Goal: Information Seeking & Learning: Learn about a topic

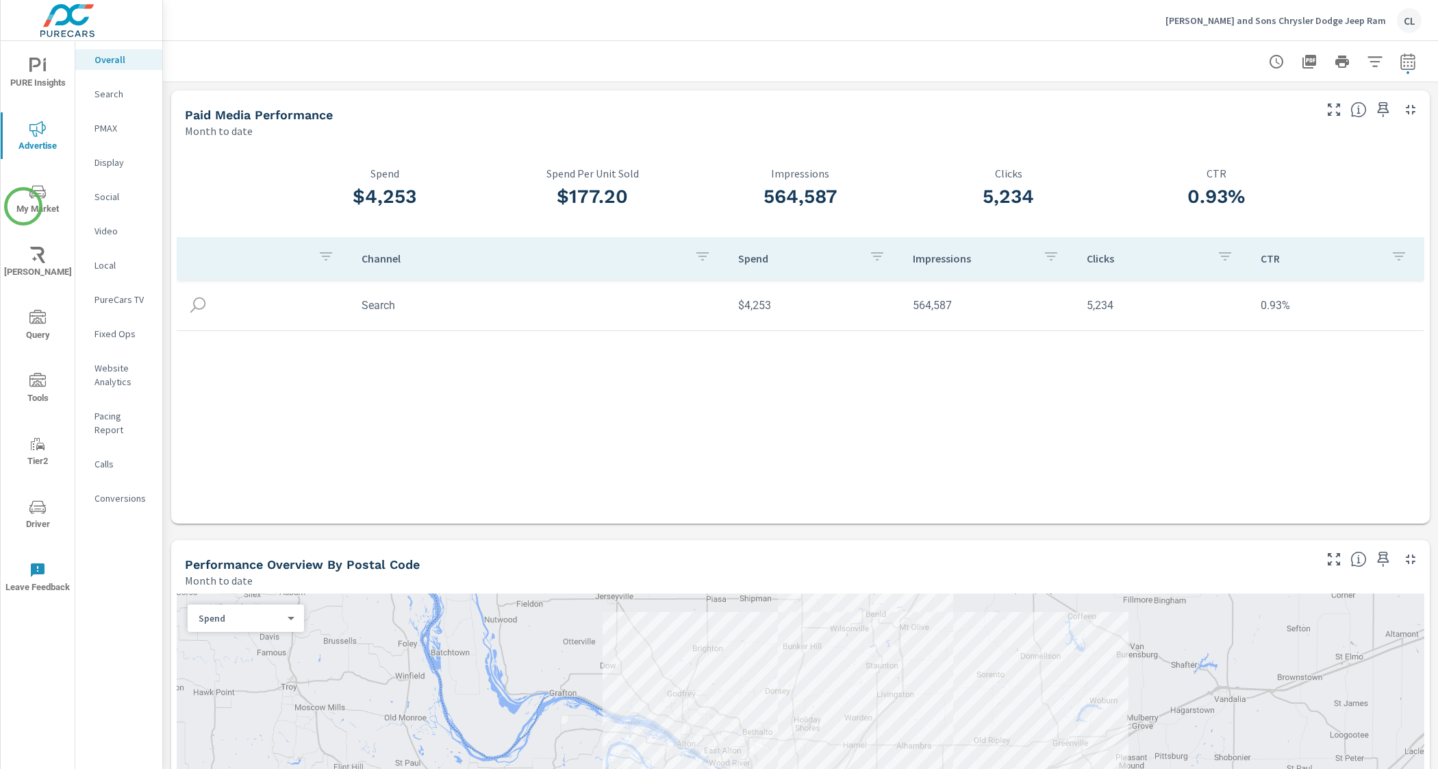
click at [26, 205] on span "My Market" at bounding box center [38, 201] width 66 height 34
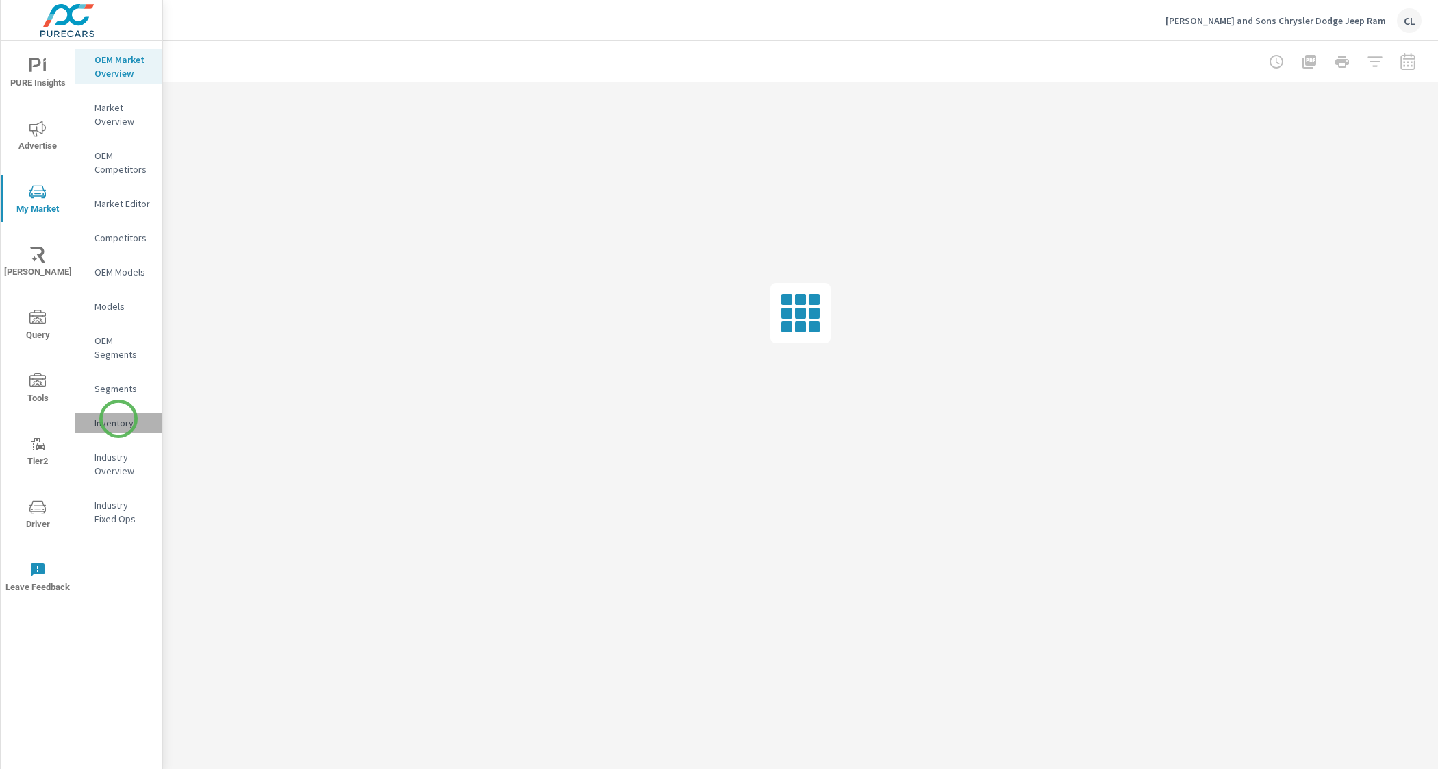
click at [118, 419] on p "Inventory" at bounding box center [123, 423] width 57 height 14
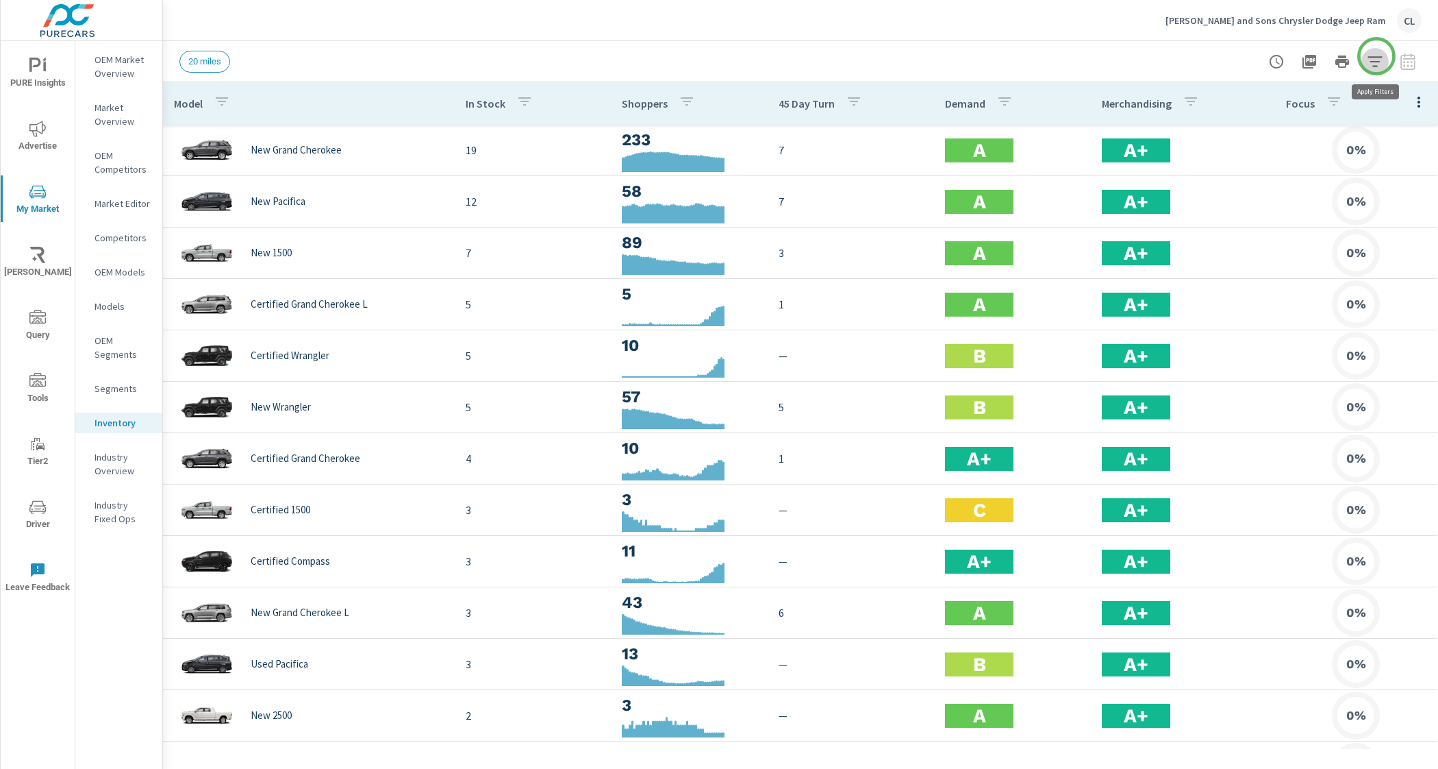
click at [1377, 56] on icon "button" at bounding box center [1375, 61] width 14 height 10
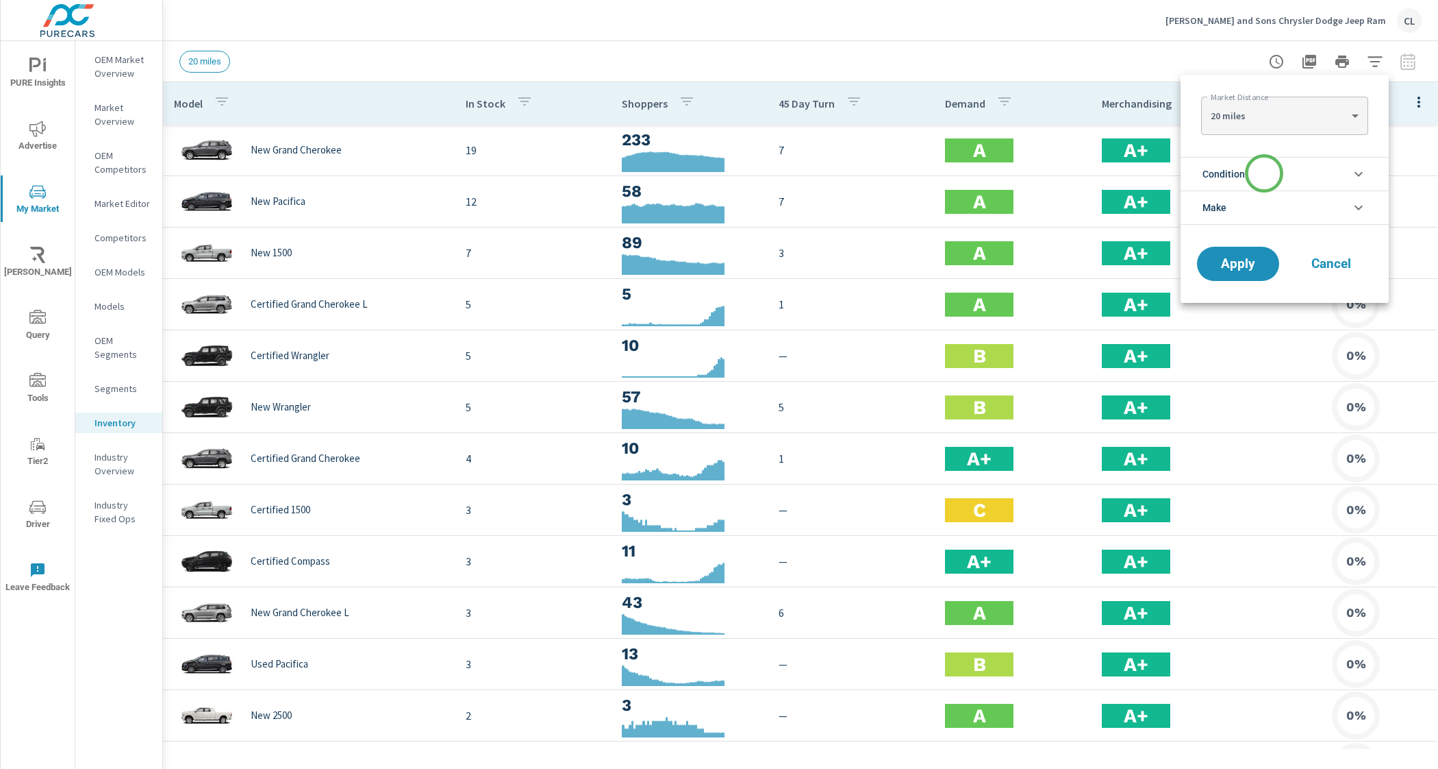
click at [1264, 173] on li "Condition" at bounding box center [1285, 174] width 208 height 34
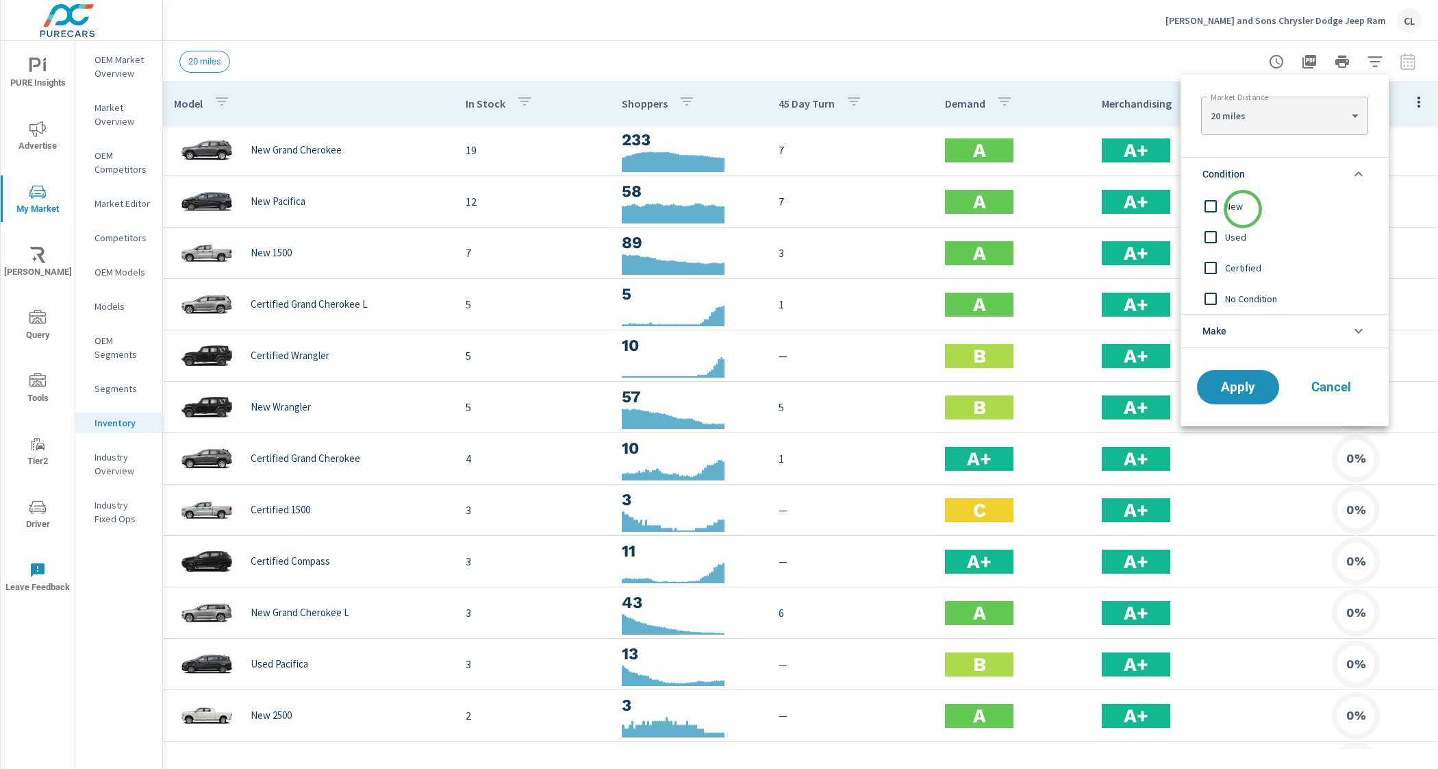
click at [1243, 210] on span "New" at bounding box center [1300, 206] width 150 height 16
click at [1235, 337] on li "Make" at bounding box center [1285, 331] width 208 height 34
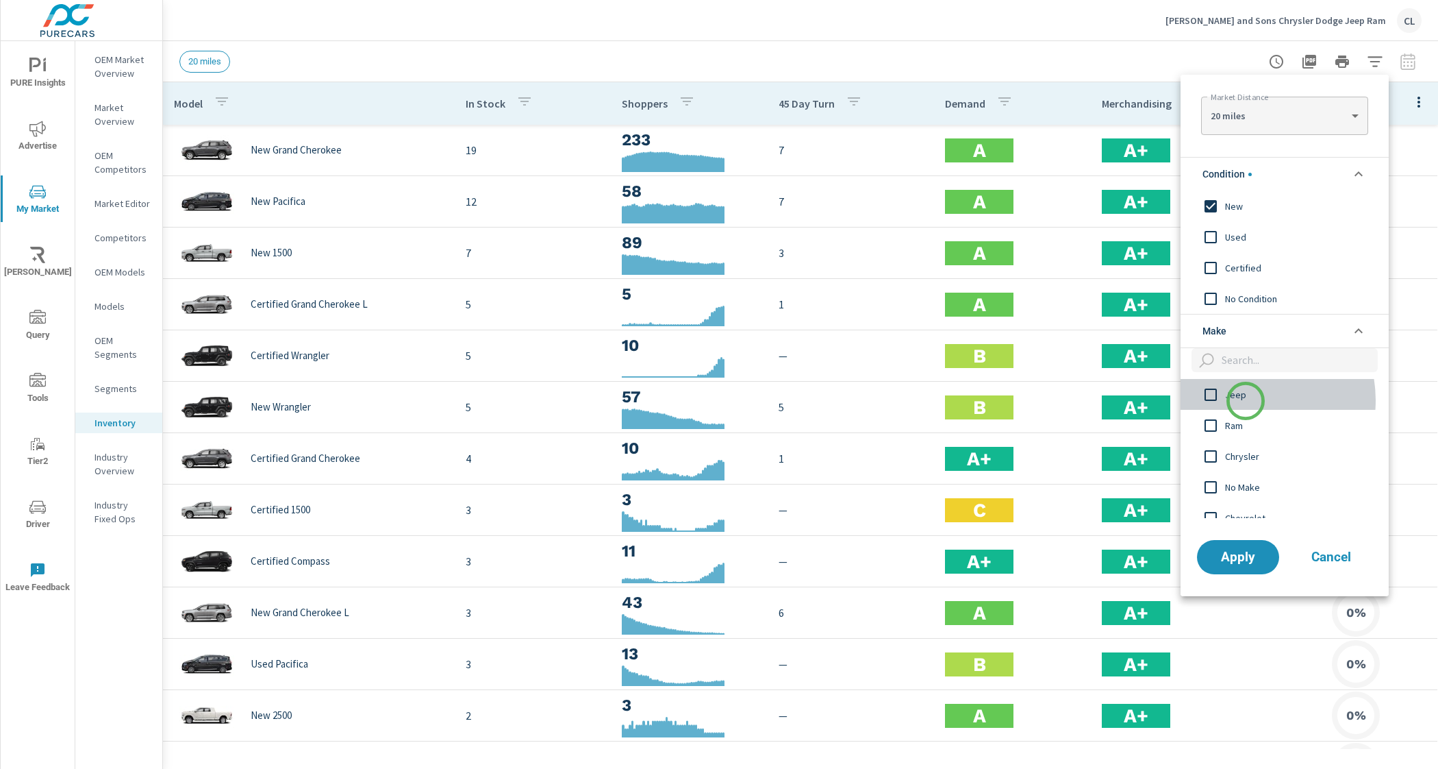
click at [1246, 401] on span "Jeep" at bounding box center [1300, 394] width 150 height 16
click at [1236, 423] on span "Ram" at bounding box center [1300, 425] width 150 height 16
click at [1237, 452] on span "Chrysler" at bounding box center [1300, 456] width 150 height 16
click at [1238, 385] on span "Dodge" at bounding box center [1300, 386] width 150 height 16
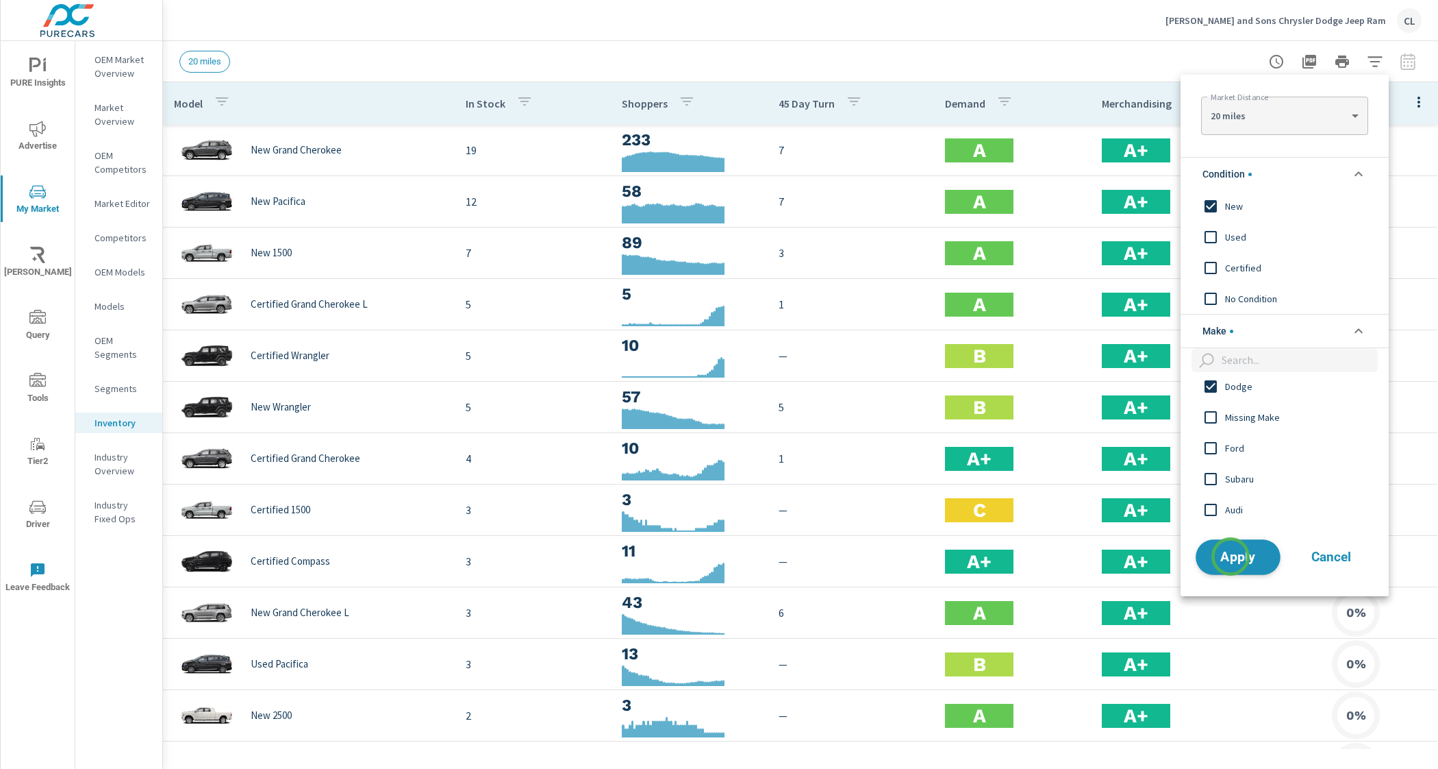
click at [1231, 557] on span "Apply" at bounding box center [1238, 556] width 56 height 13
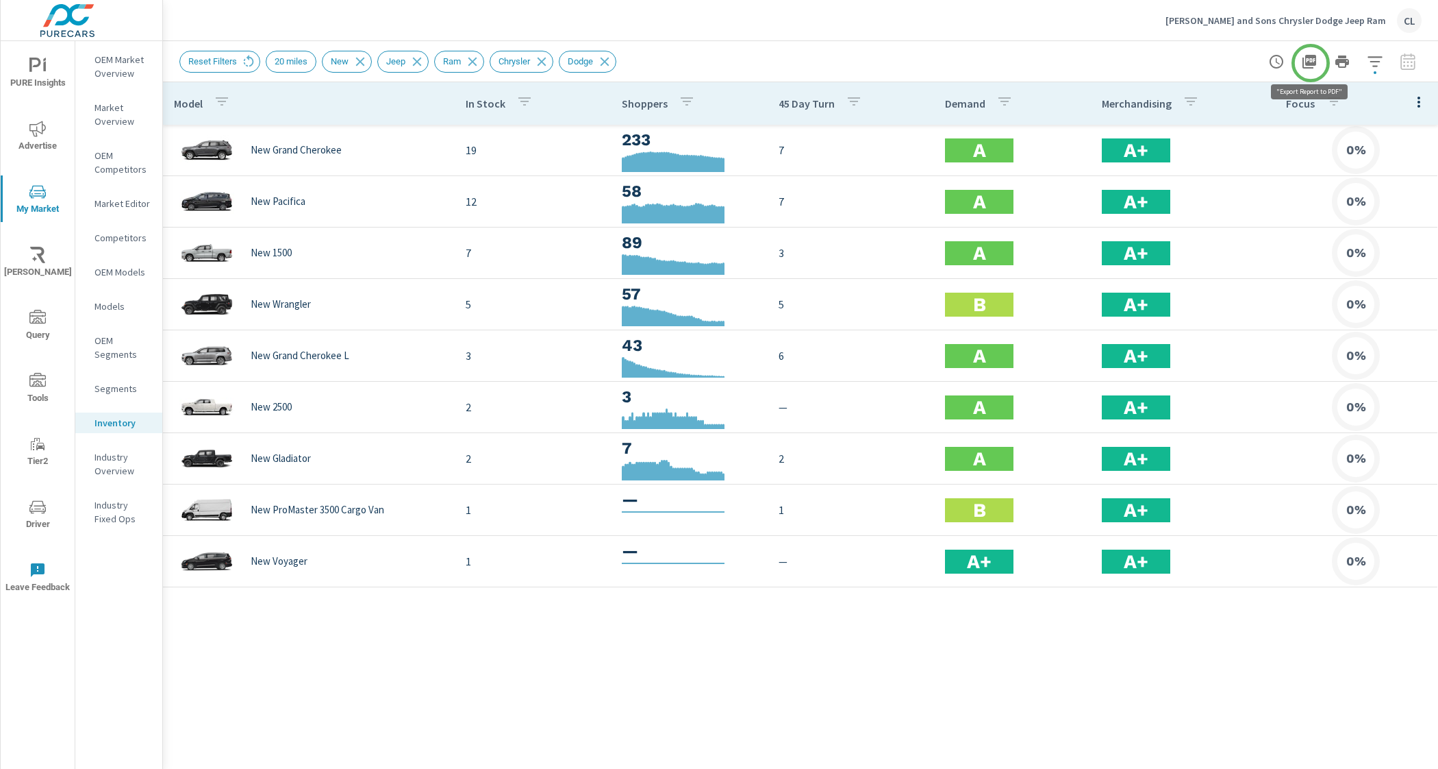
click at [1308, 62] on icon "button" at bounding box center [1310, 62] width 14 height 14
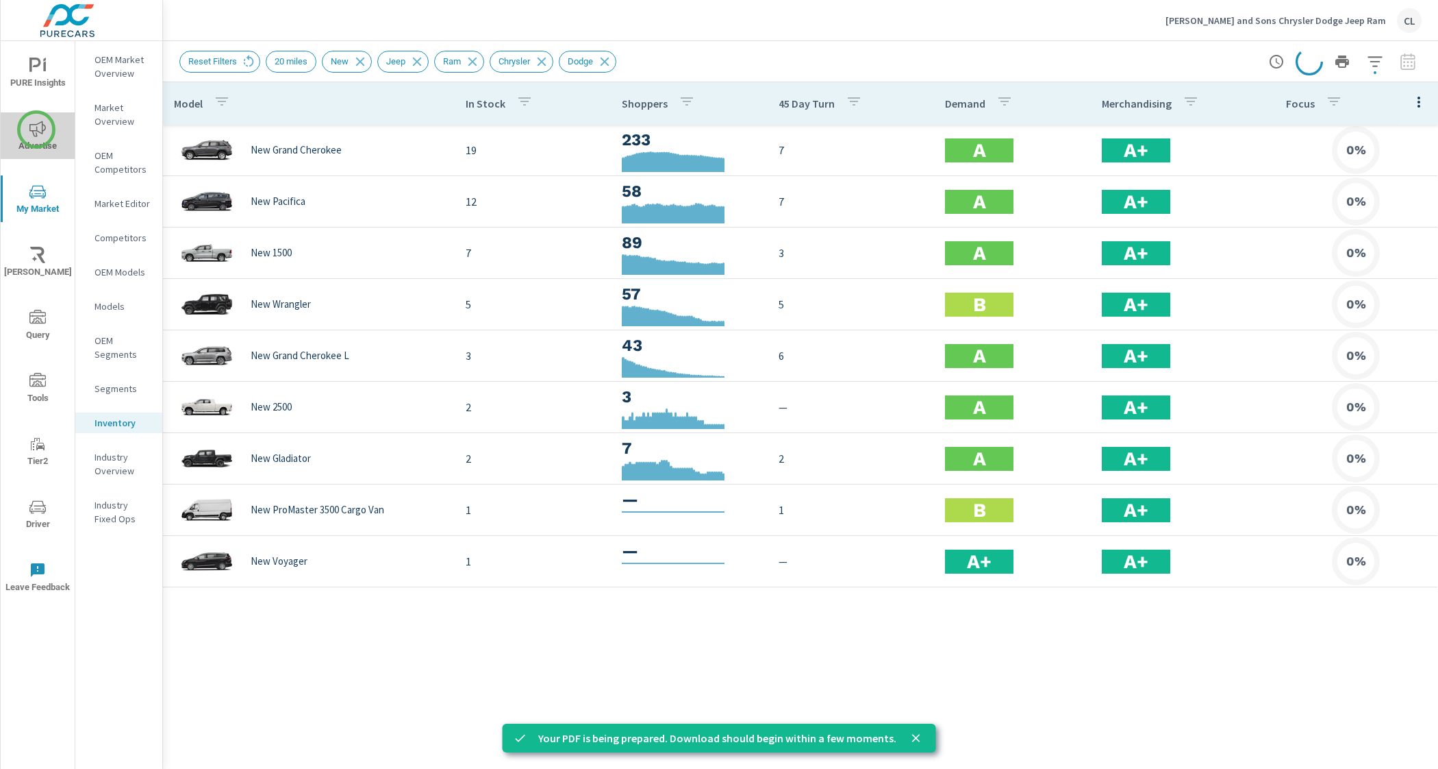
click at [36, 129] on icon "nav menu" at bounding box center [37, 129] width 16 height 16
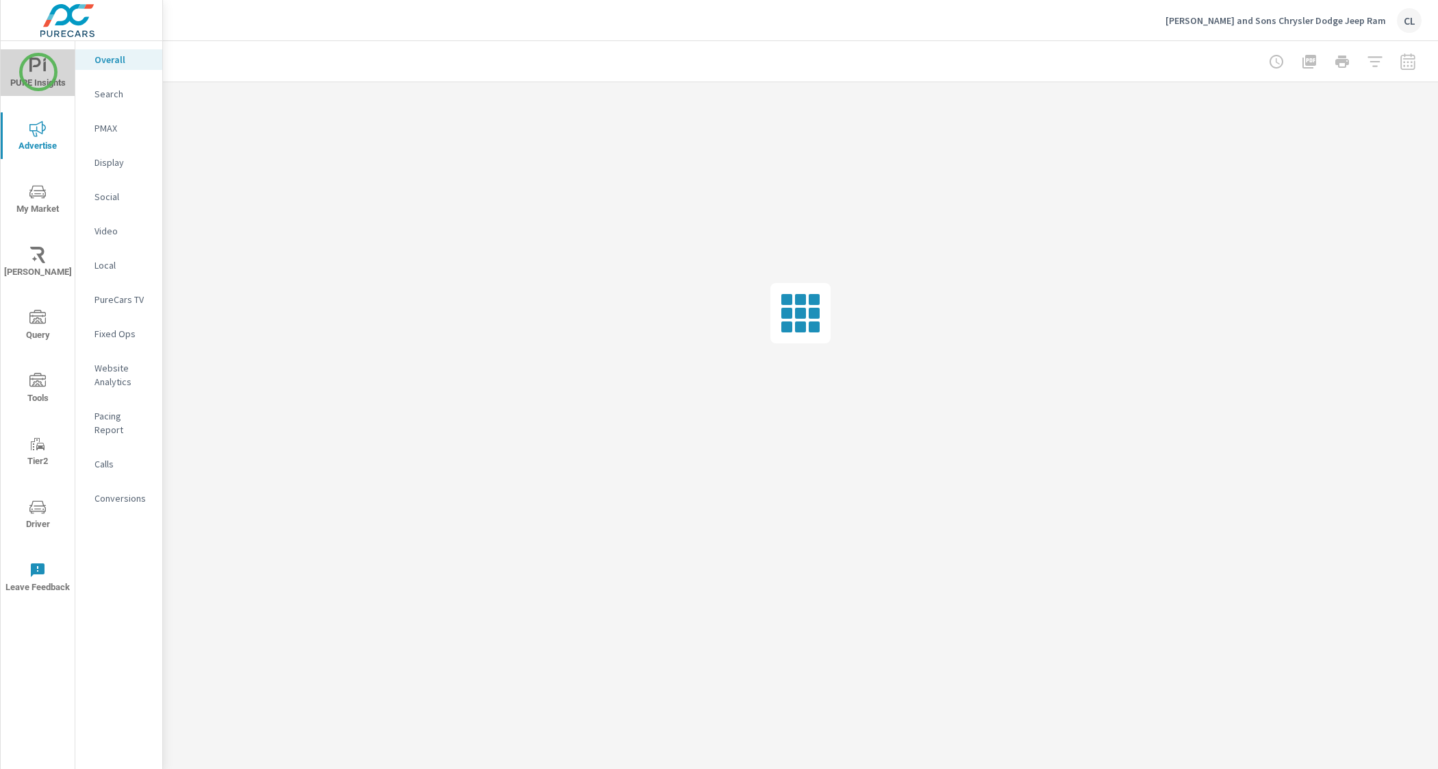
click at [38, 72] on icon "nav menu" at bounding box center [37, 66] width 16 height 16
click at [101, 230] on p "Sales" at bounding box center [123, 231] width 57 height 14
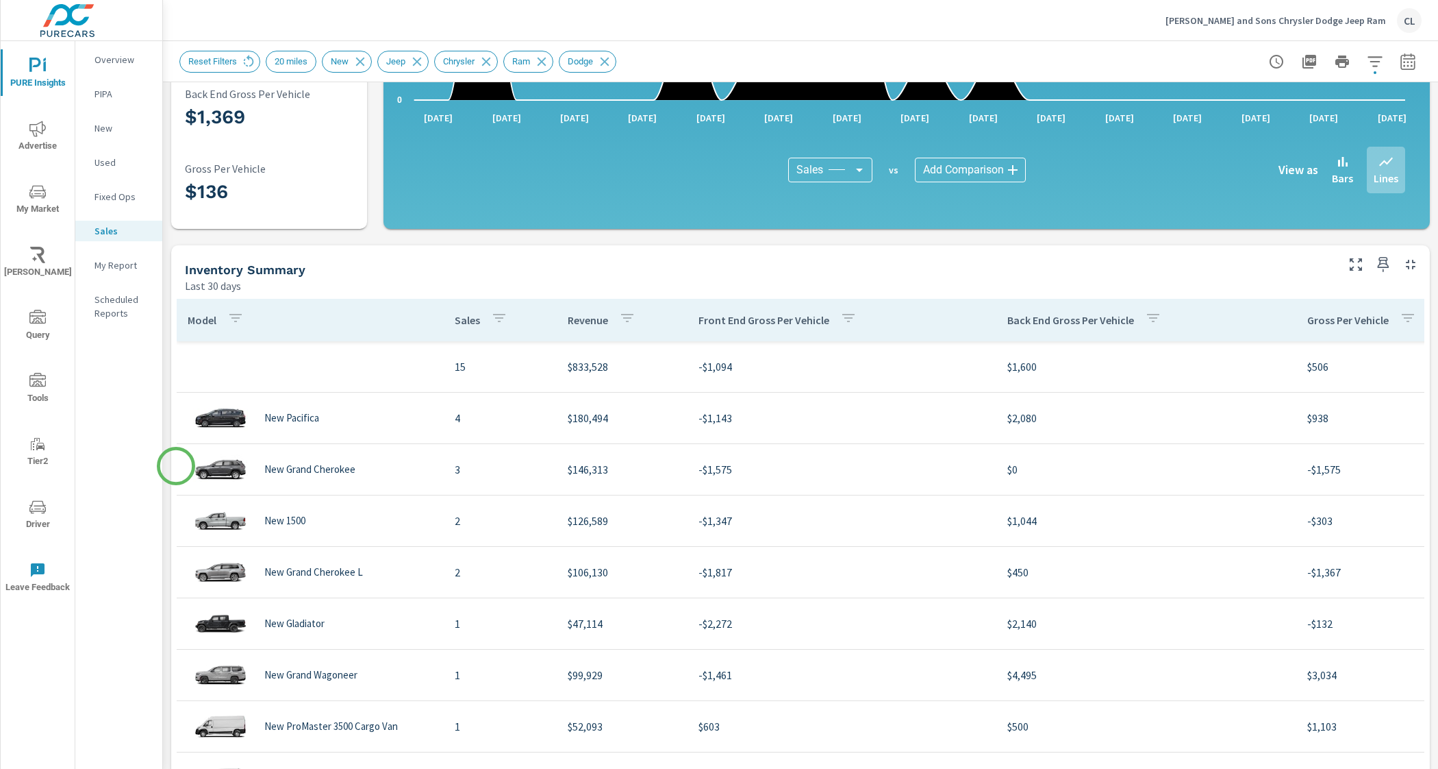
scroll to position [362, 0]
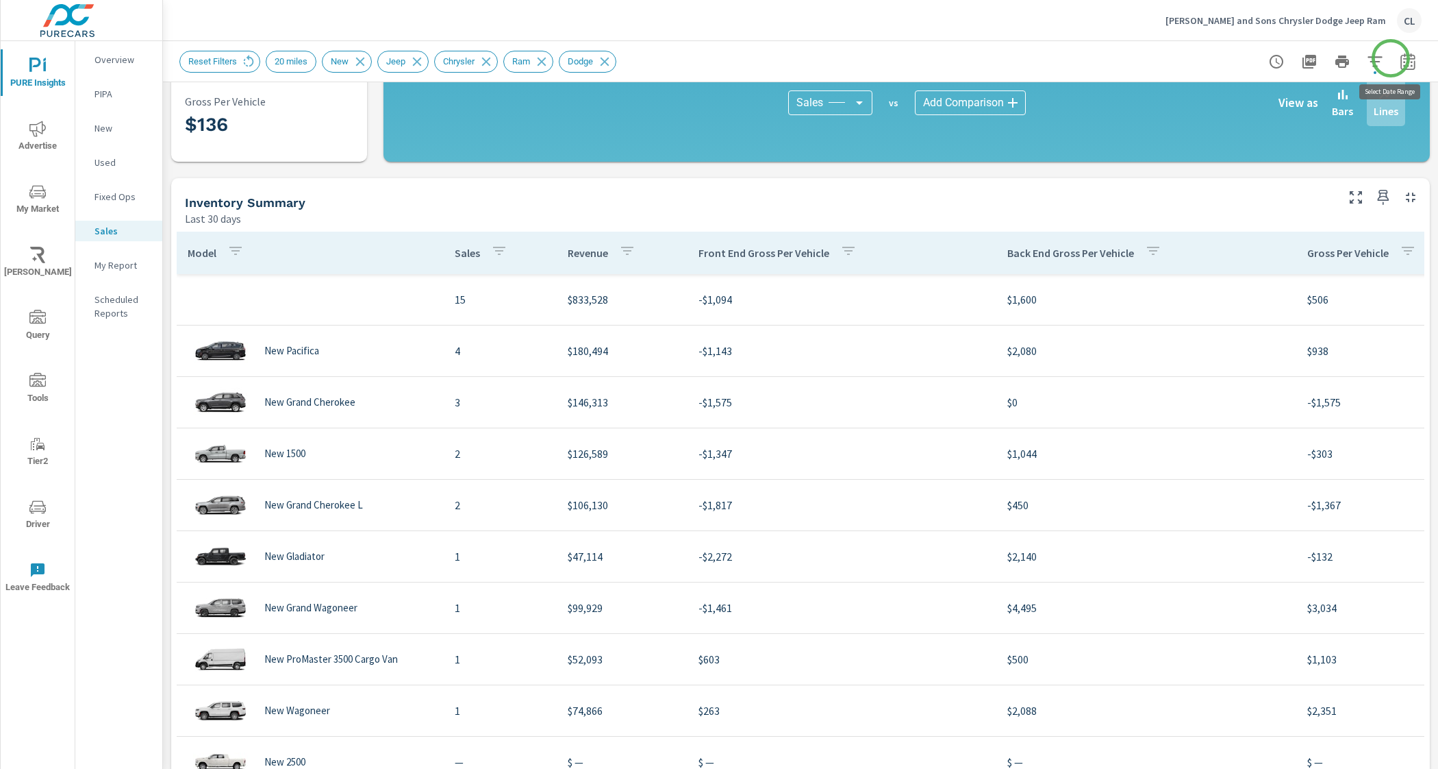
click at [1400, 59] on icon "button" at bounding box center [1408, 61] width 16 height 16
select select "Last 30 days"
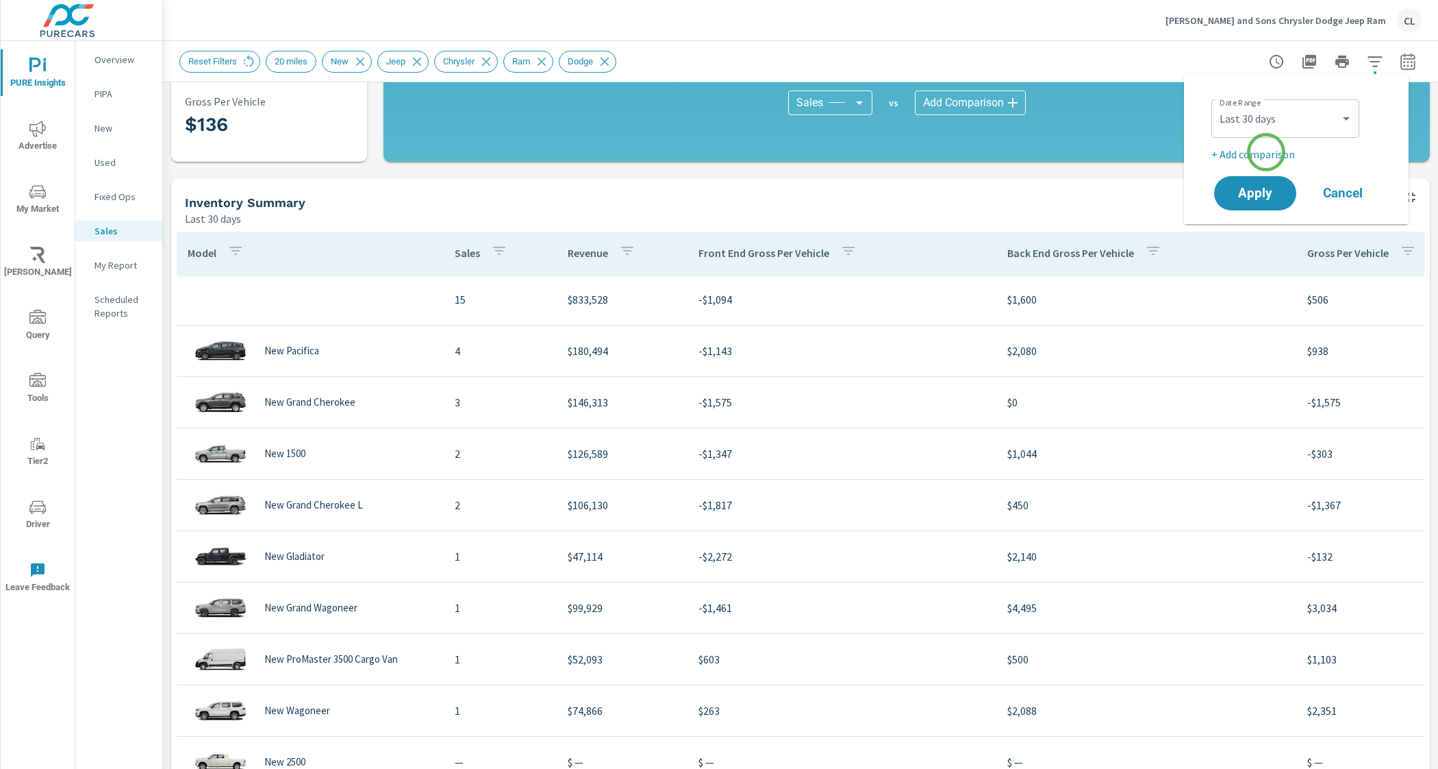
click at [1266, 152] on p "+ Add comparison" at bounding box center [1299, 154] width 175 height 16
select select "Previous period"
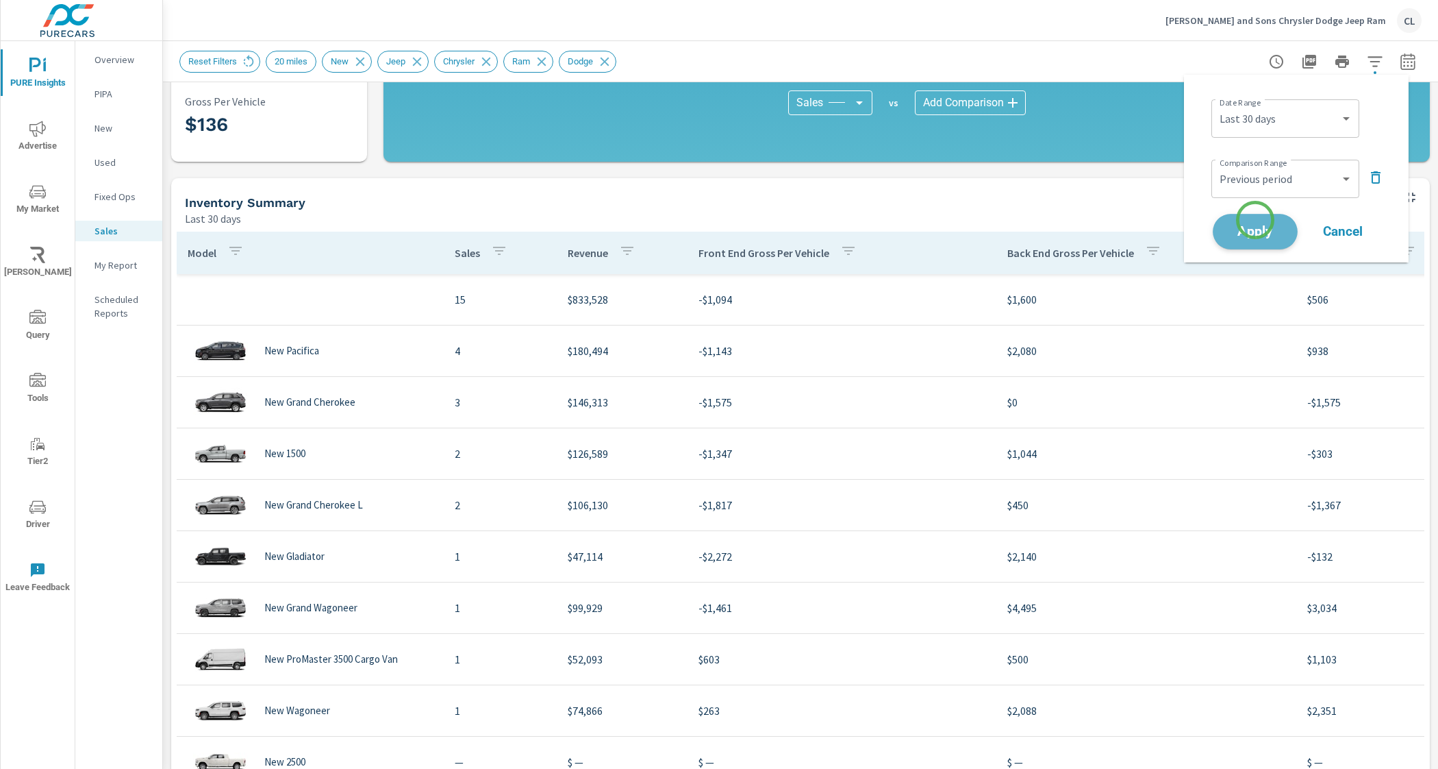
click at [1256, 220] on button "Apply" at bounding box center [1255, 232] width 85 height 36
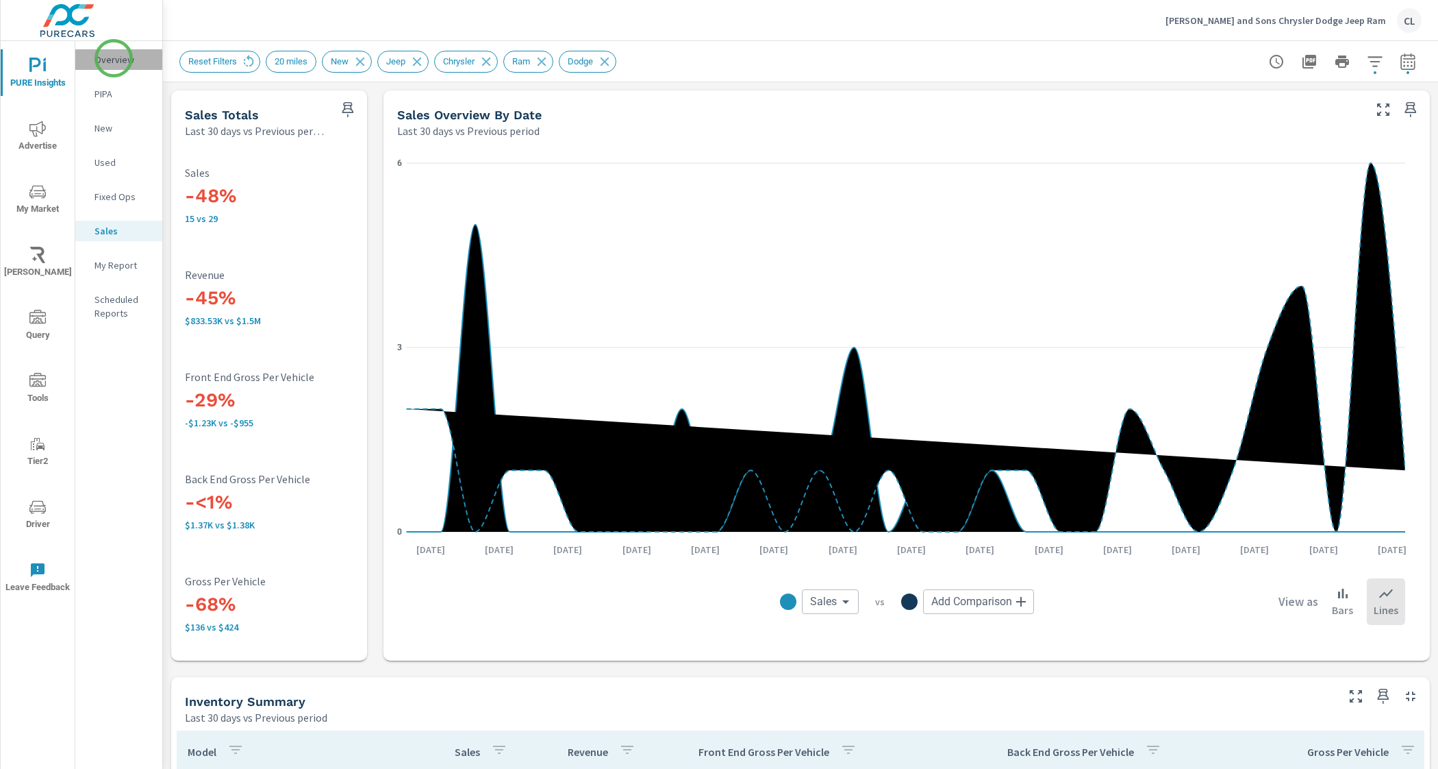
click at [114, 58] on p "Overview" at bounding box center [123, 60] width 57 height 14
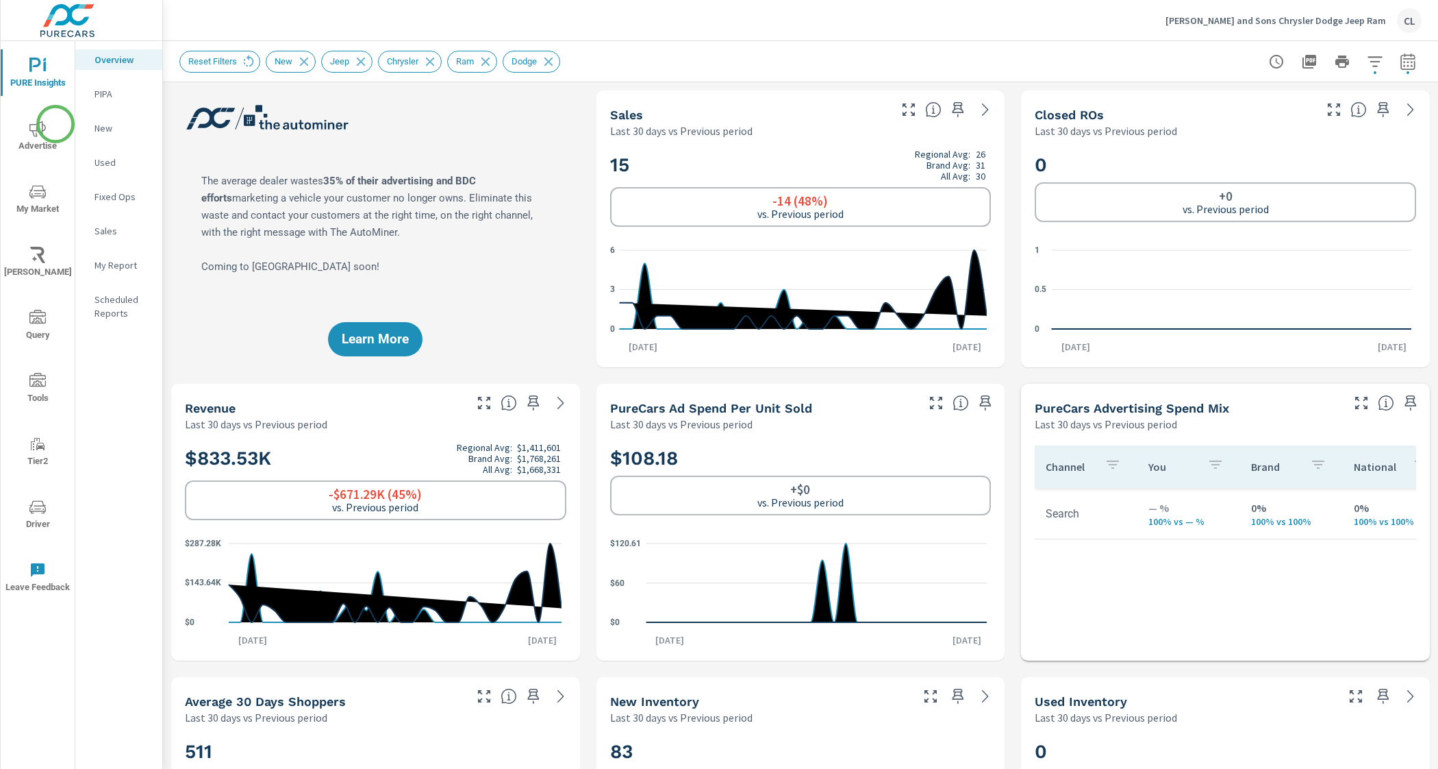
click at [44, 141] on span "Advertise" at bounding box center [38, 138] width 66 height 34
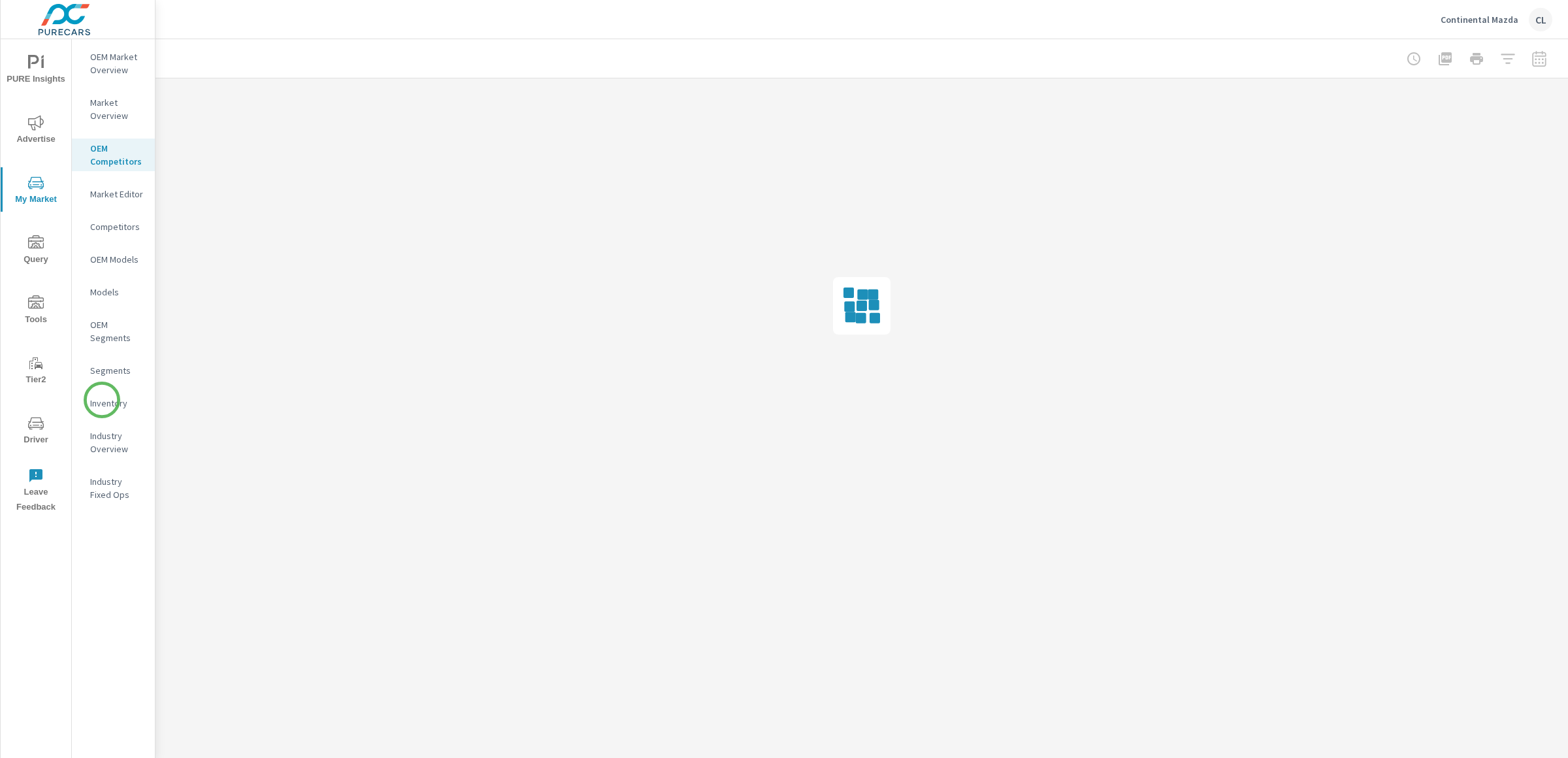
click at [103, 404] on p "Inventory" at bounding box center [117, 403] width 54 height 13
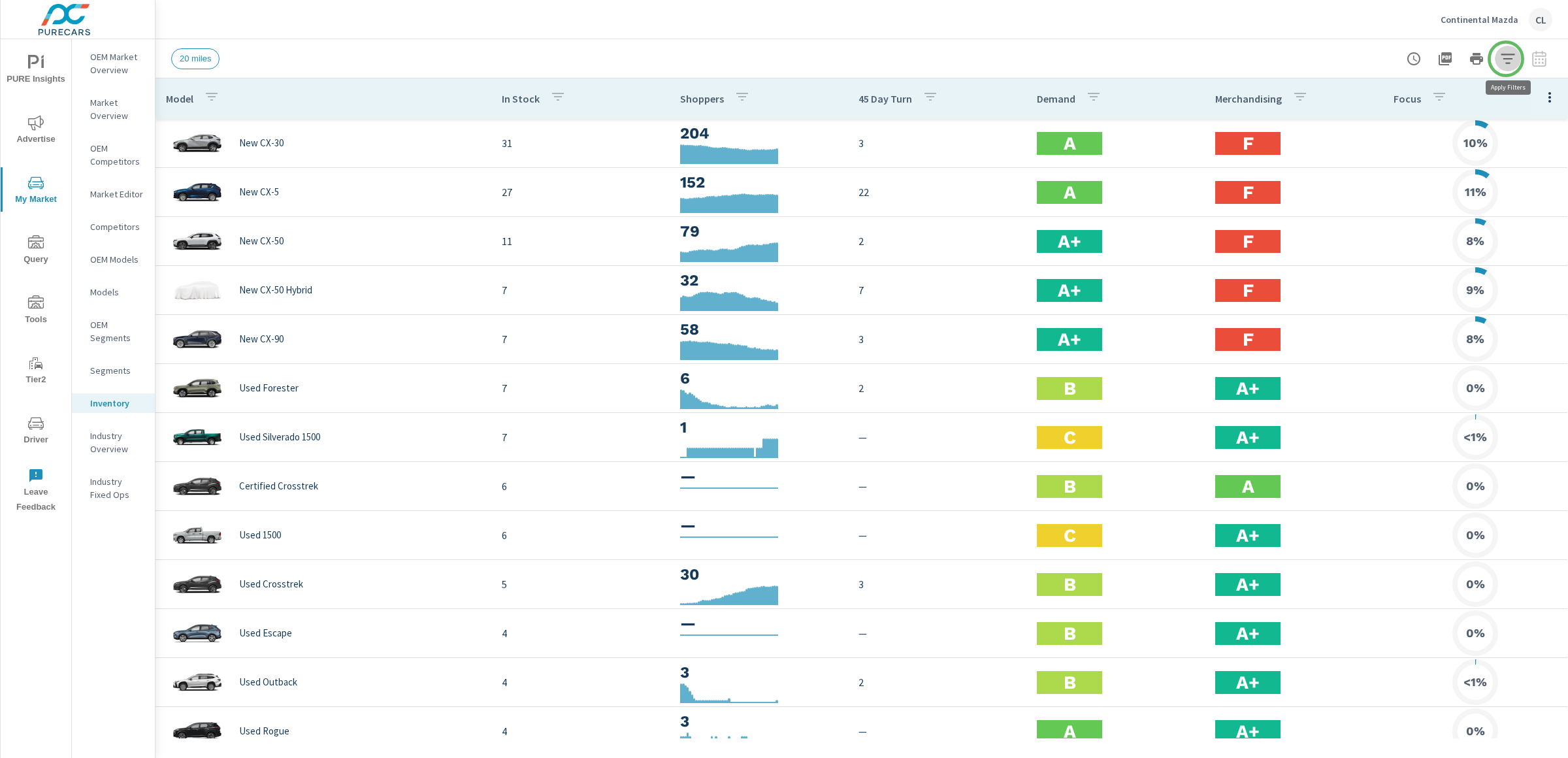
click at [1506, 58] on icon "button" at bounding box center [1508, 58] width 15 height 15
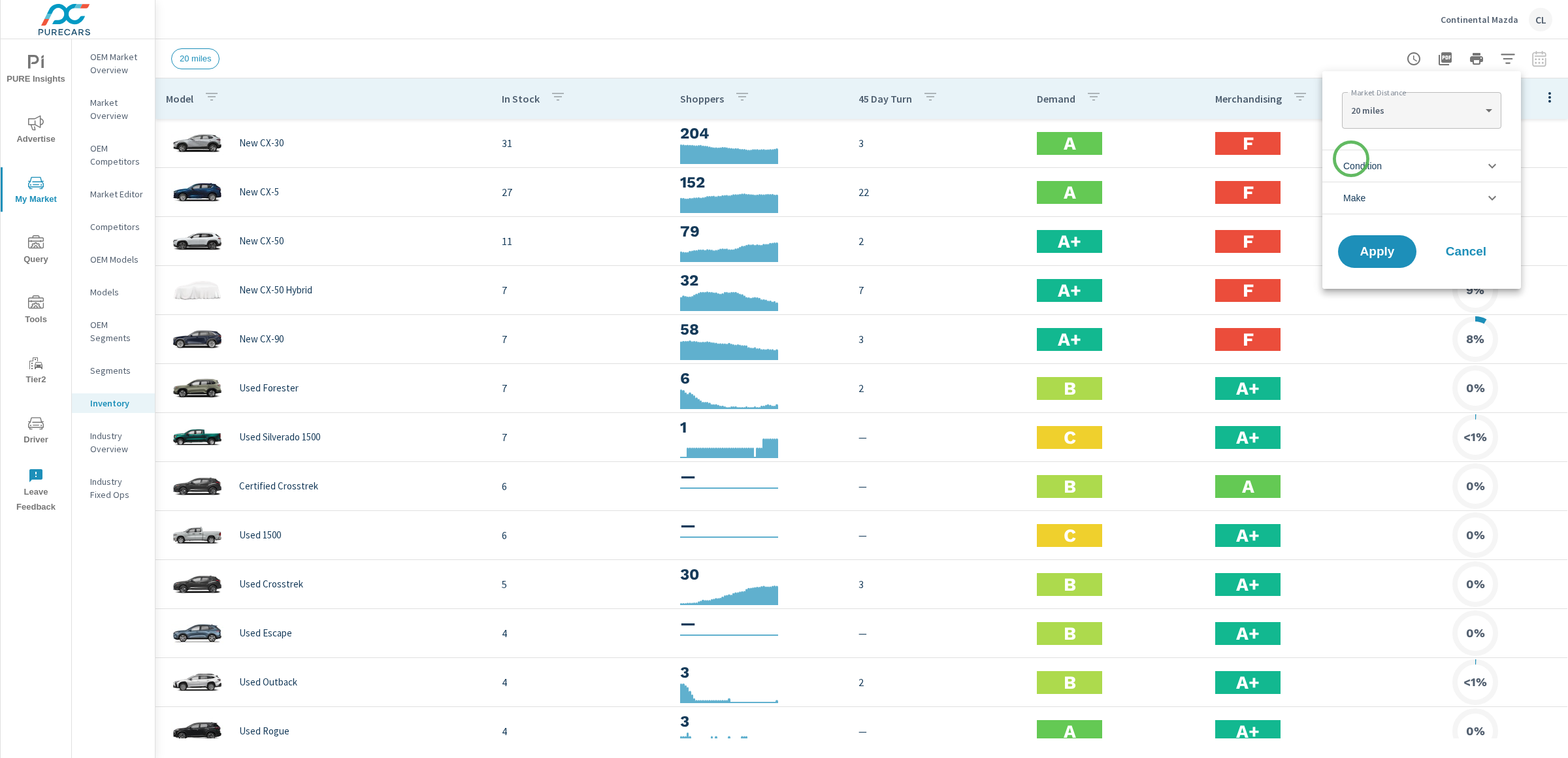
click at [1351, 158] on span "Condition" at bounding box center [1362, 166] width 38 height 31
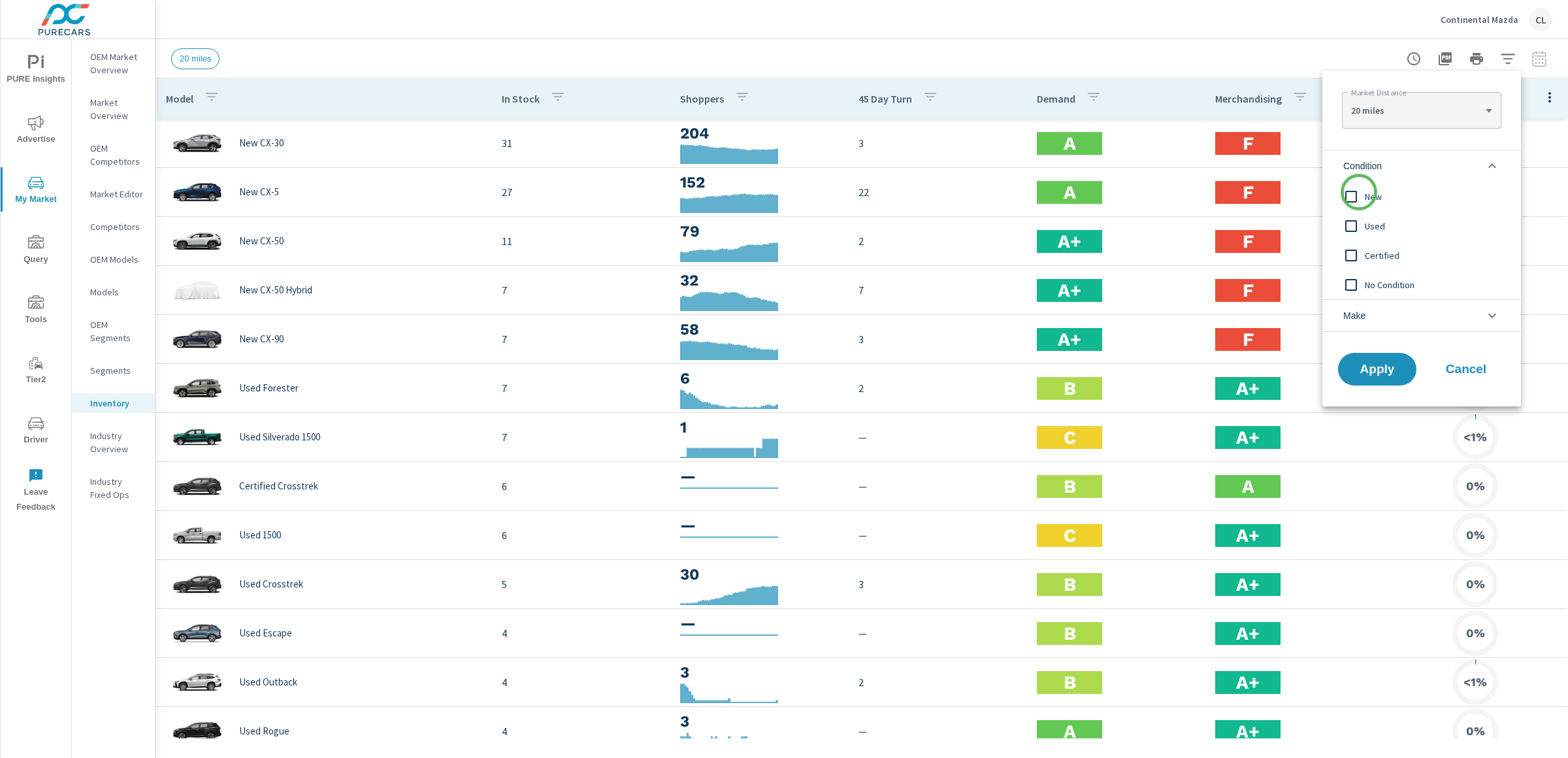
click at [1359, 192] on input "filter options" at bounding box center [1351, 196] width 28 height 28
click at [1364, 314] on span "Make" at bounding box center [1353, 315] width 22 height 31
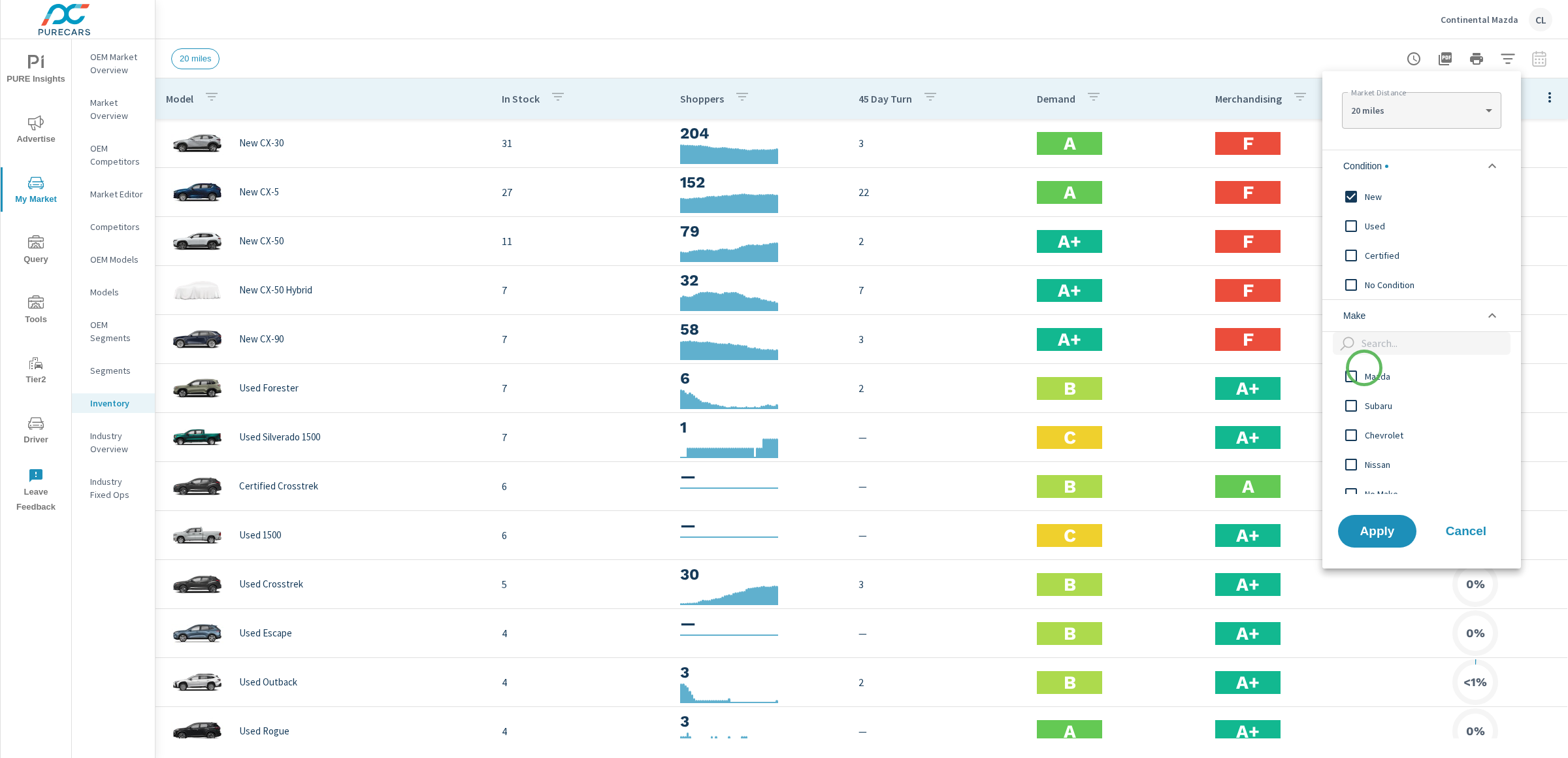
click at [1364, 368] on input "filter options" at bounding box center [1351, 376] width 28 height 28
click at [1376, 542] on button "Apply" at bounding box center [1376, 531] width 81 height 34
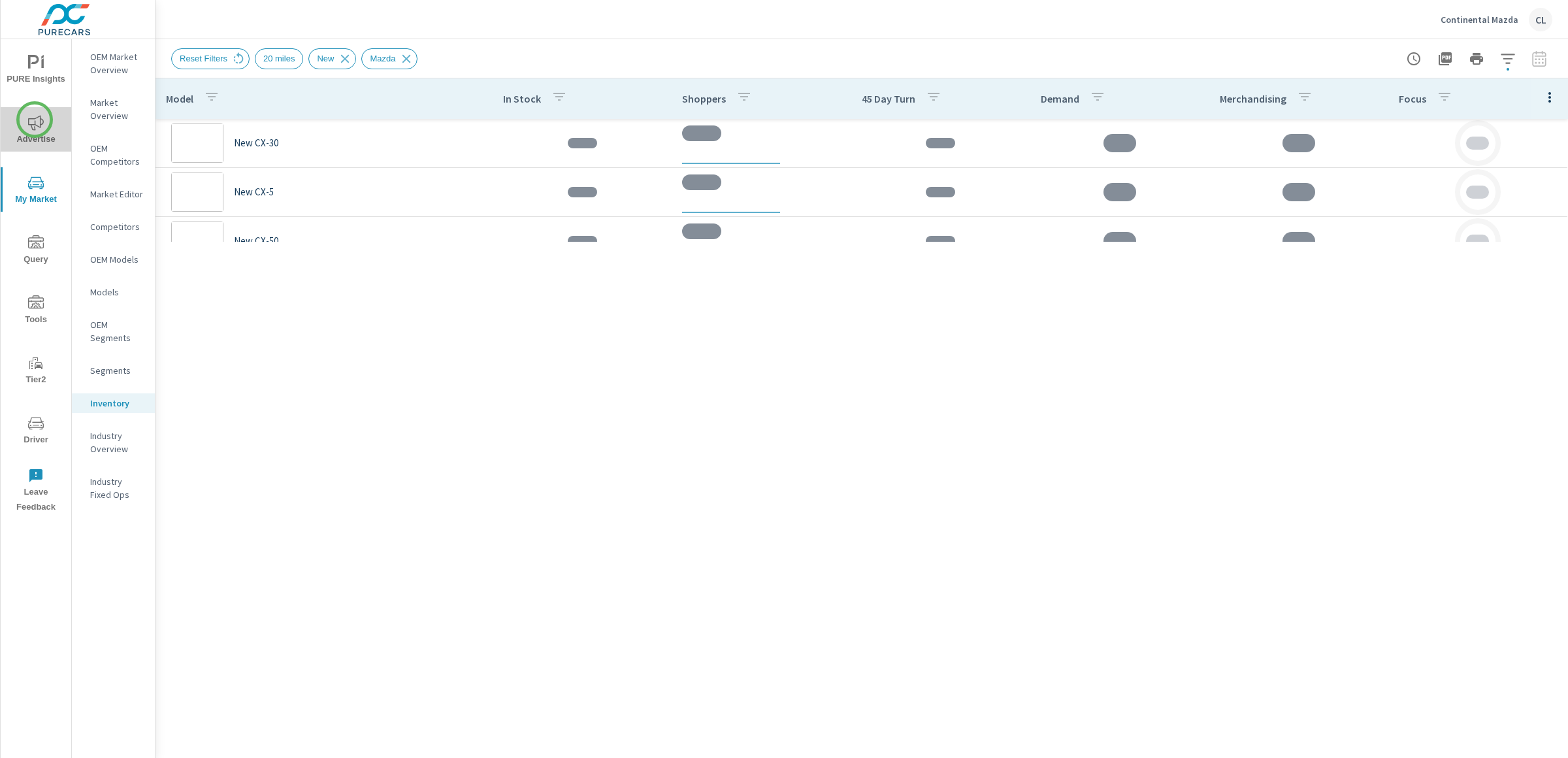
click at [34, 119] on icon "nav menu" at bounding box center [35, 123] width 15 height 15
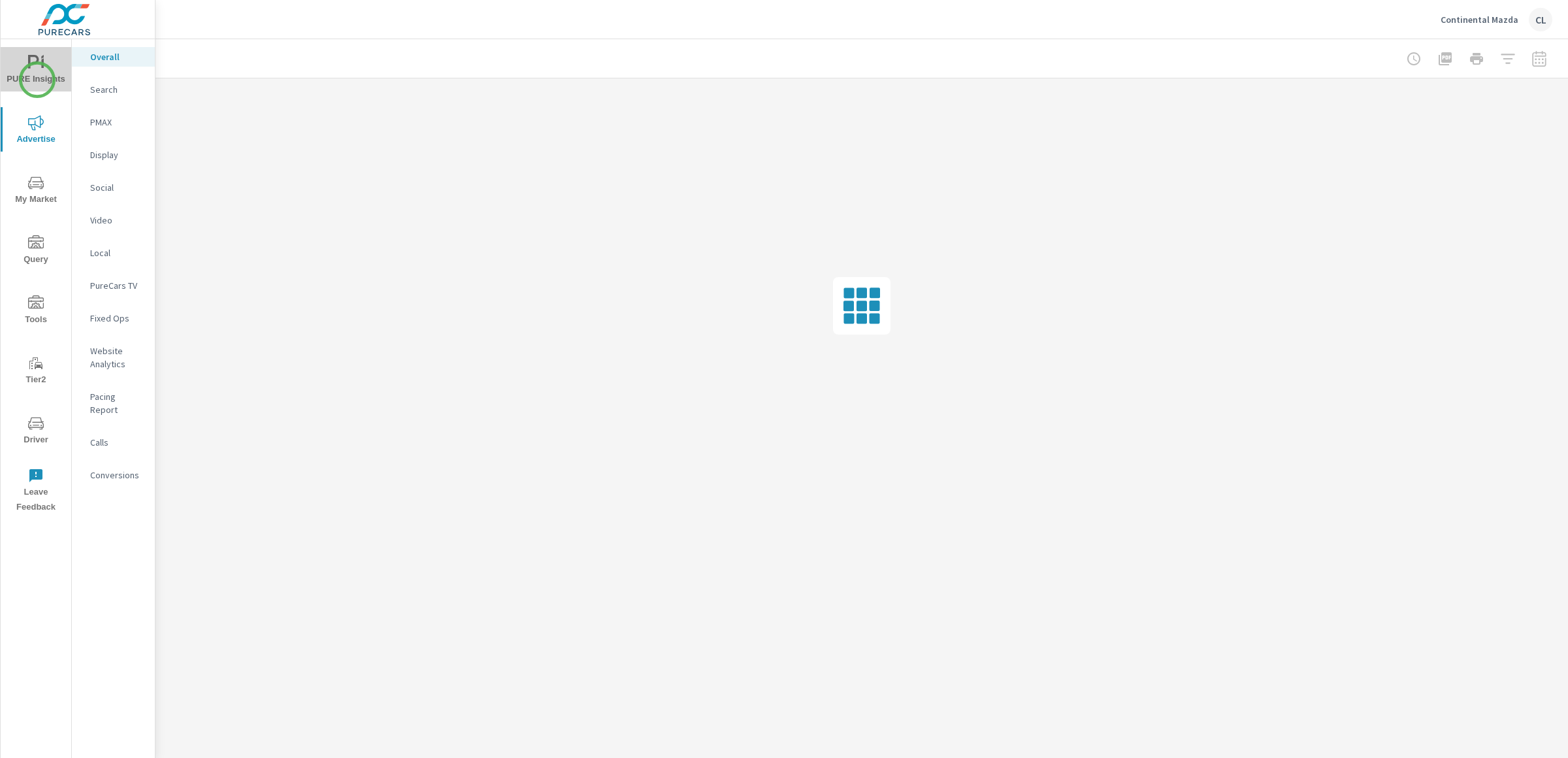
click at [37, 80] on span "PURE Insights" at bounding box center [36, 72] width 63 height 32
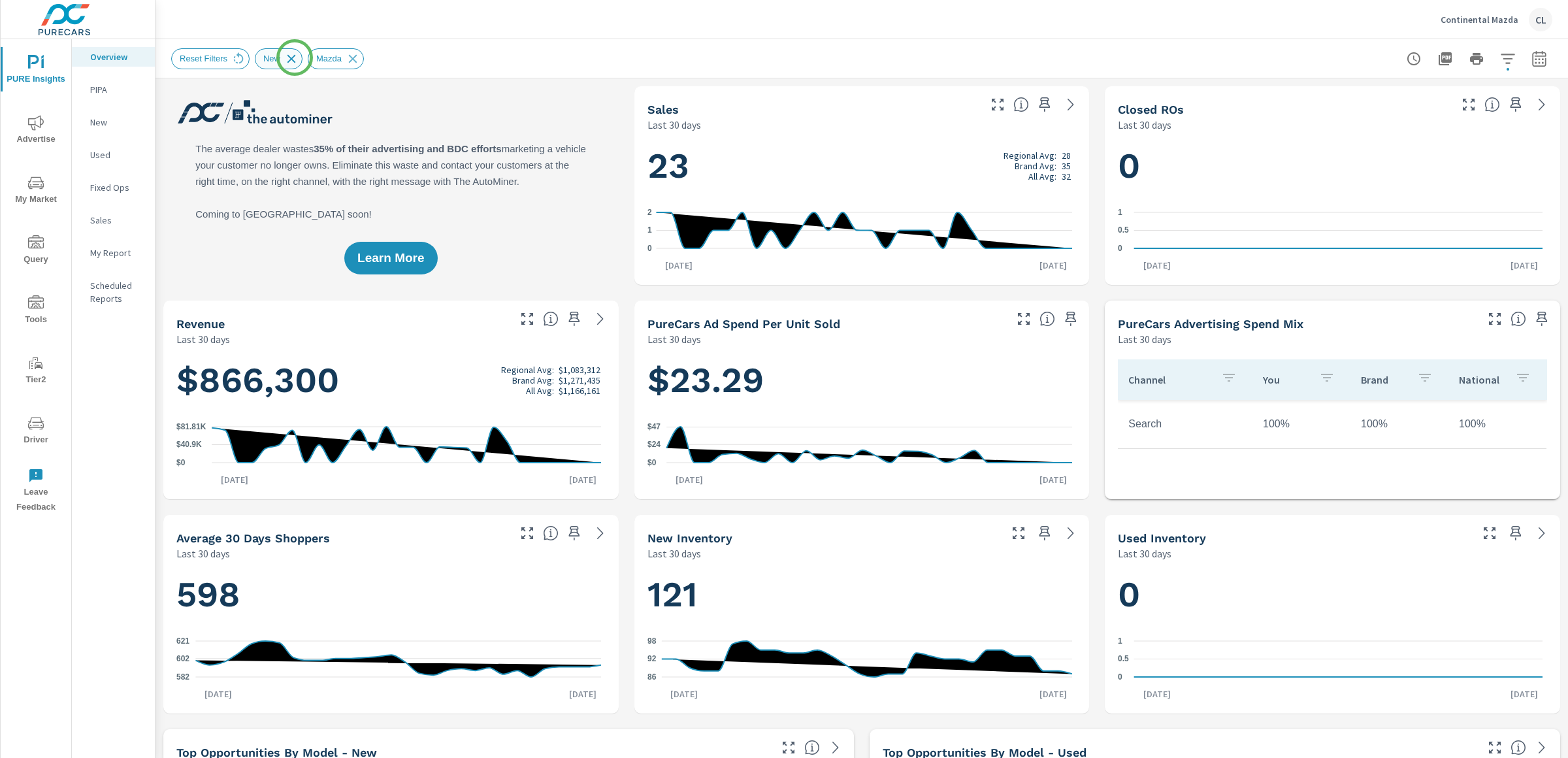
click at [295, 57] on icon at bounding box center [291, 58] width 9 height 9
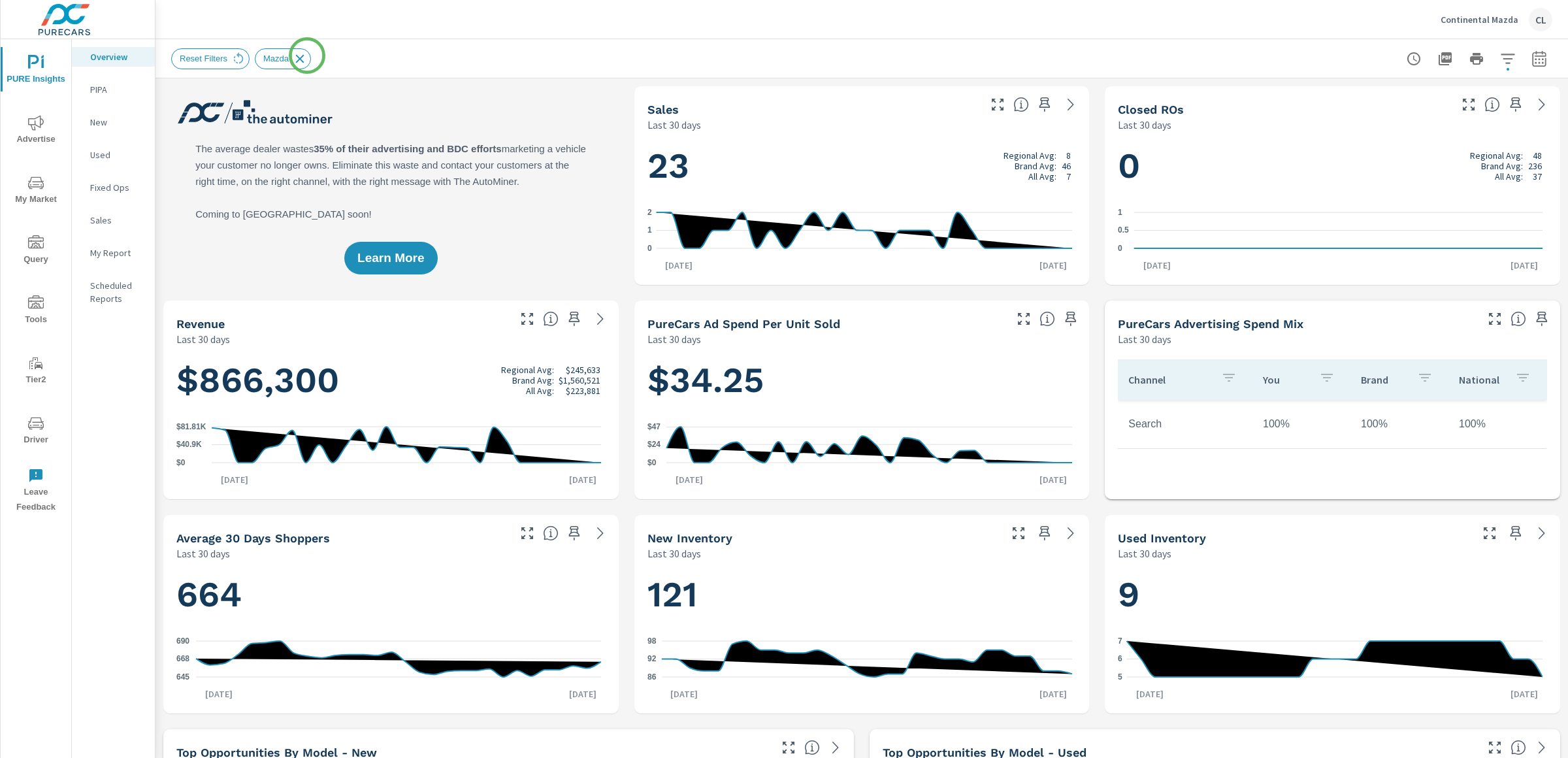
click at [306, 57] on icon at bounding box center [299, 58] width 14 height 14
click at [306, 57] on div "Reset Filters Mazda" at bounding box center [770, 59] width 1198 height 21
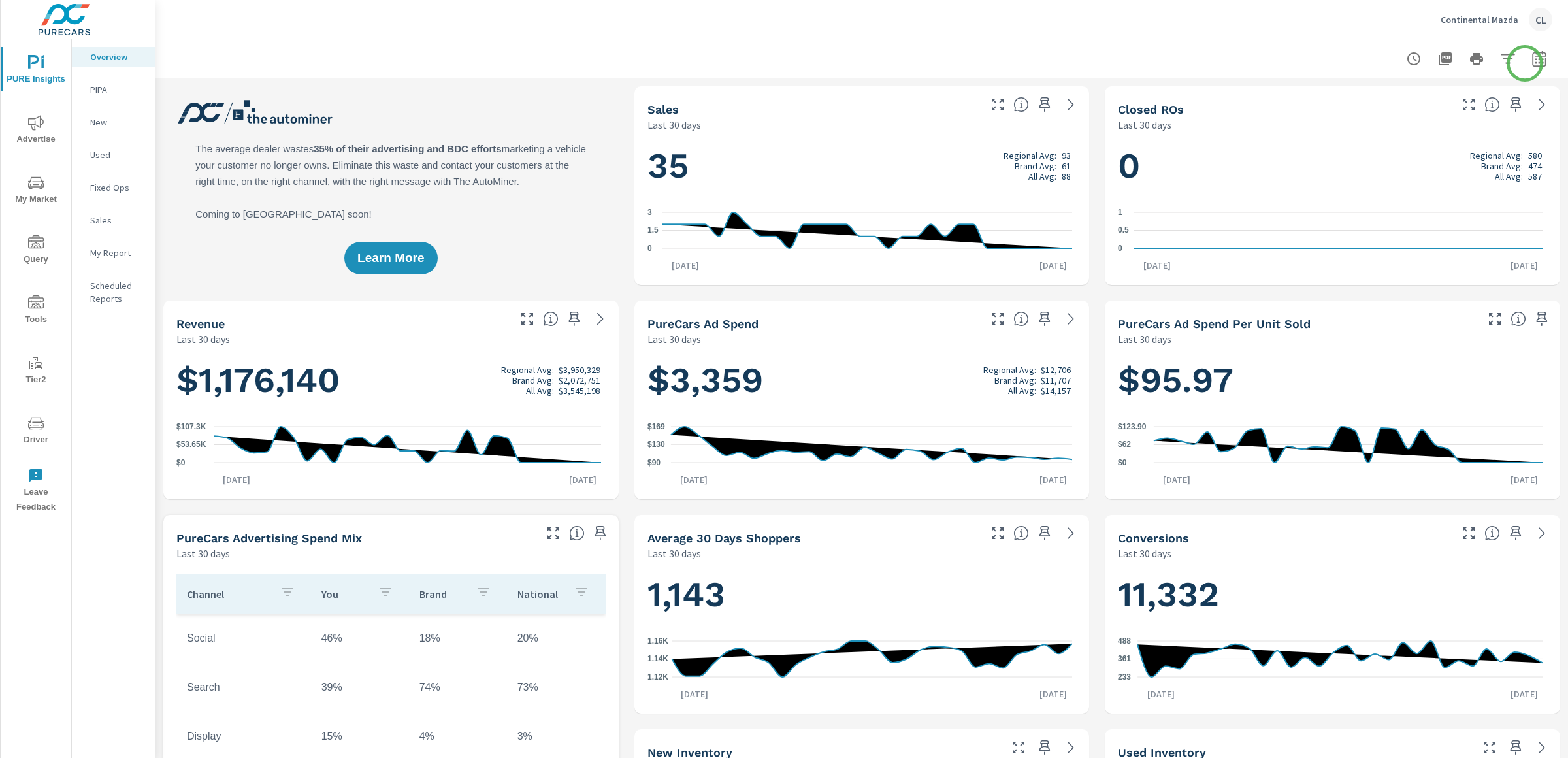
click at [1532, 62] on icon "button" at bounding box center [1539, 58] width 15 height 15
click at [1490, 96] on div "Custom Yesterday Last week Last 7 days Last 14 days Last 30 days Last 45 days L…" at bounding box center [1422, 113] width 141 height 36
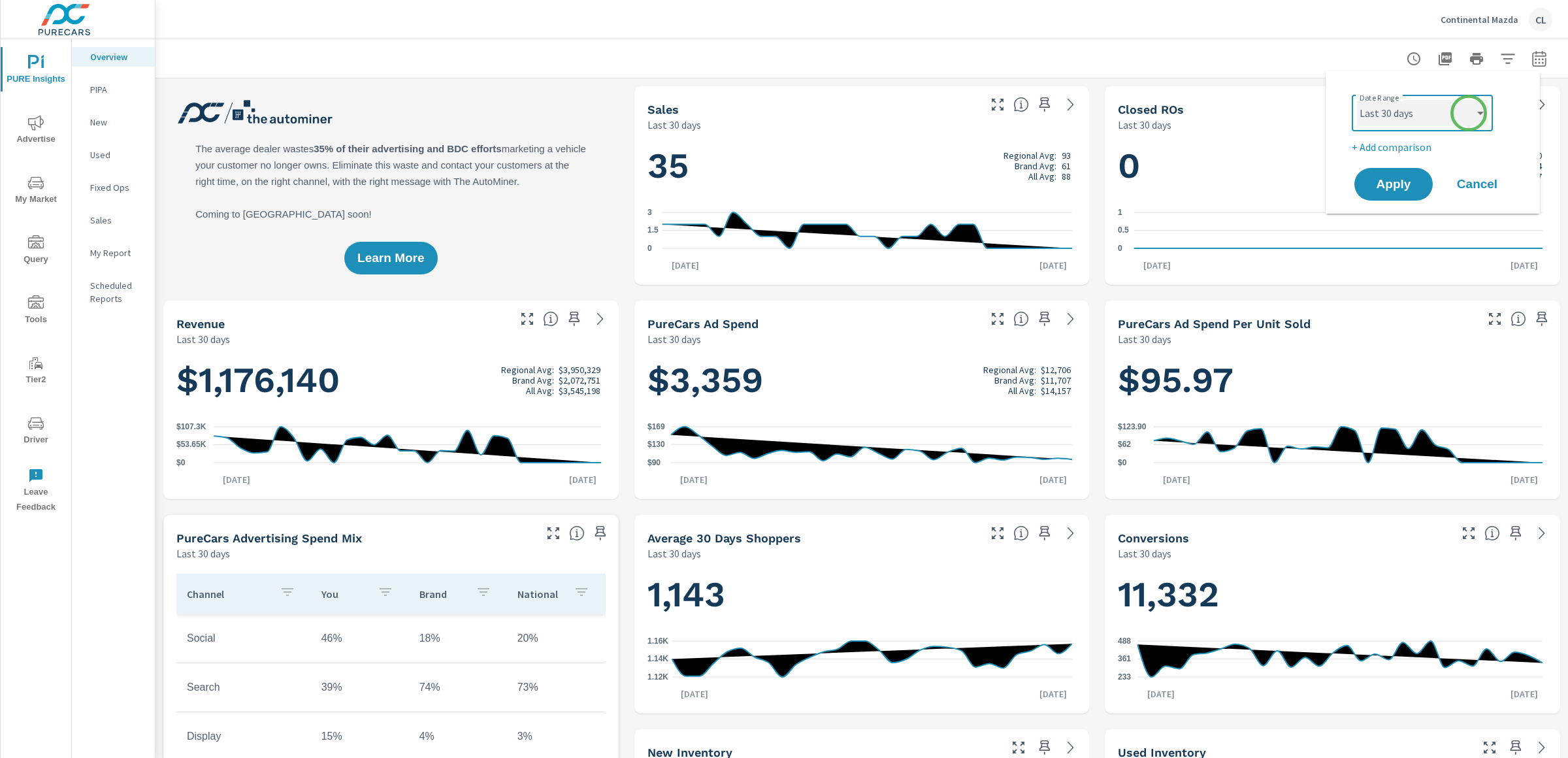
click at [1469, 113] on select "Custom Yesterday Last week Last 7 days Last 14 days Last 30 days Last 45 days L…" at bounding box center [1422, 113] width 131 height 26
click at [1357, 100] on select "Custom Yesterday Last week Last 7 days Last 14 days Last 30 days Last 45 days L…" at bounding box center [1422, 113] width 131 height 26
select select "Month to date"
click at [1407, 148] on p "+ Add comparison" at bounding box center [1434, 147] width 167 height 15
select select "Previous period"
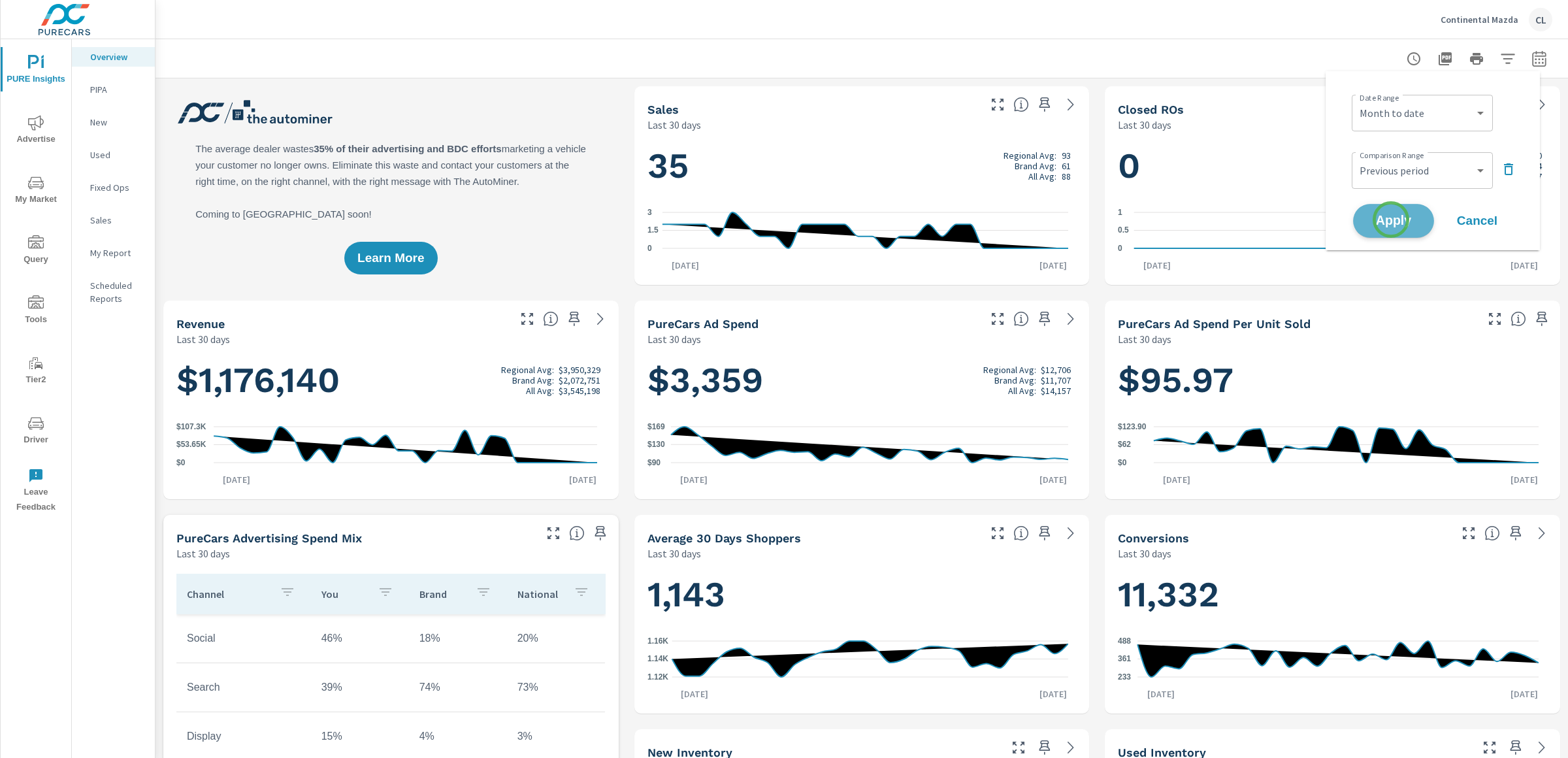
click at [1391, 219] on span "Apply" at bounding box center [1393, 220] width 53 height 12
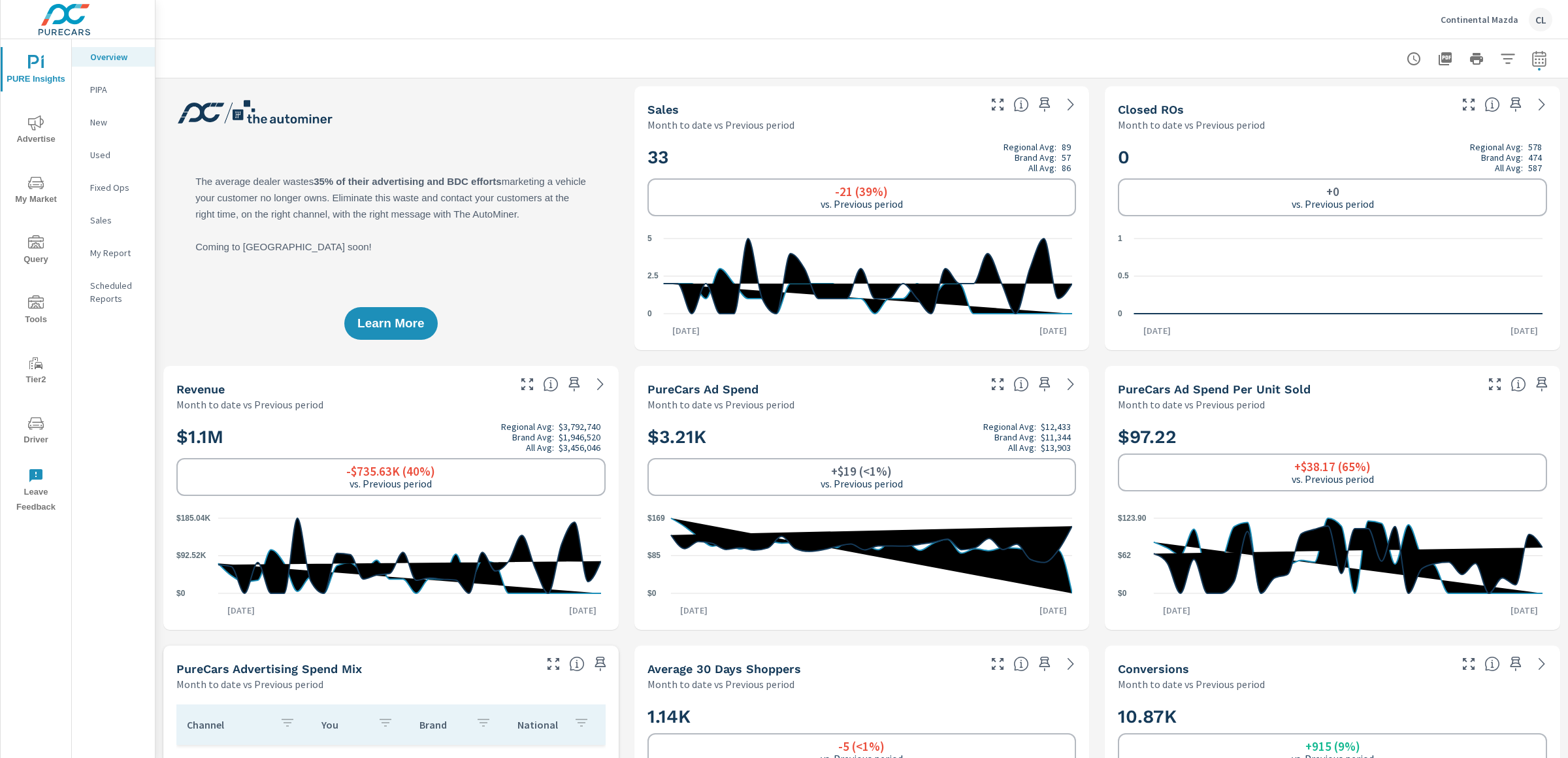
click at [1532, 58] on icon "button" at bounding box center [1539, 58] width 15 height 15
select select "Month to date"
select select "Previous period"
click at [1532, 58] on icon "button" at bounding box center [1539, 58] width 15 height 15
click at [1532, 56] on icon "button" at bounding box center [1539, 58] width 15 height 15
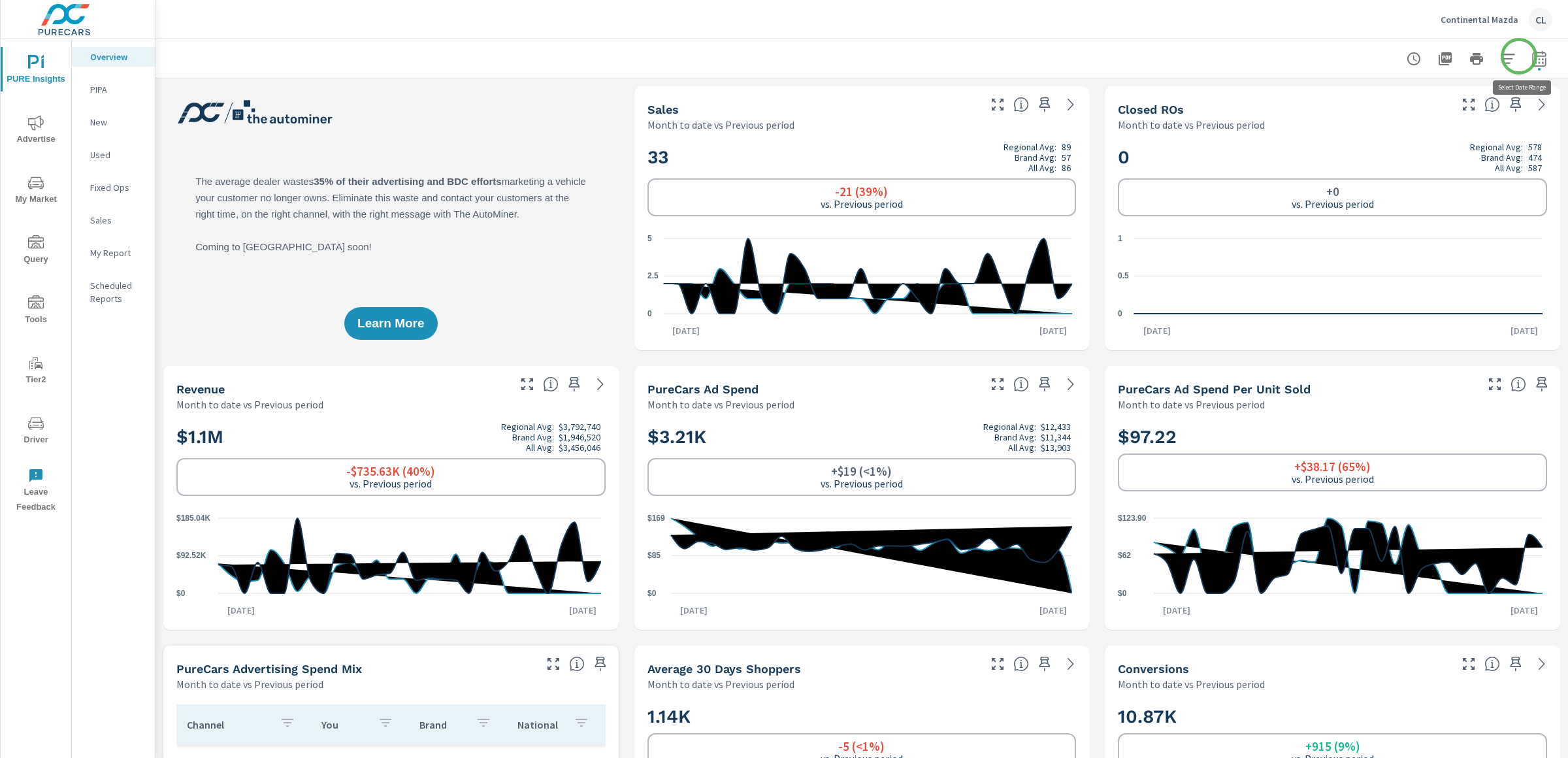
select select "Month to date"
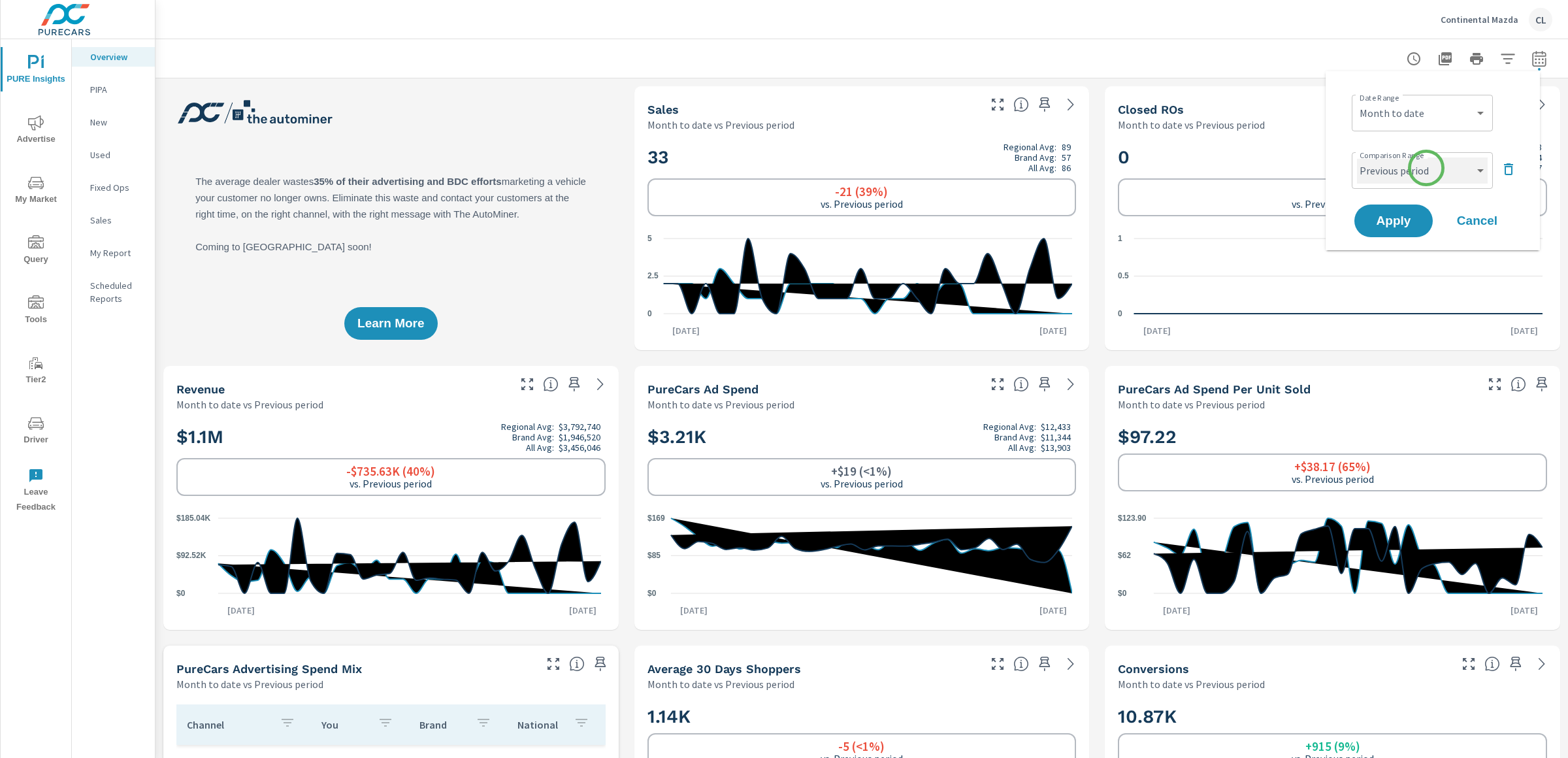
click at [1425, 170] on select "Custom Previous period Previous month Previous year" at bounding box center [1422, 170] width 131 height 26
click at [1357, 157] on select "Custom Previous period Previous month Previous year" at bounding box center [1422, 170] width 131 height 26
select select "Previous year"
click at [1396, 222] on span "Apply" at bounding box center [1393, 220] width 53 height 12
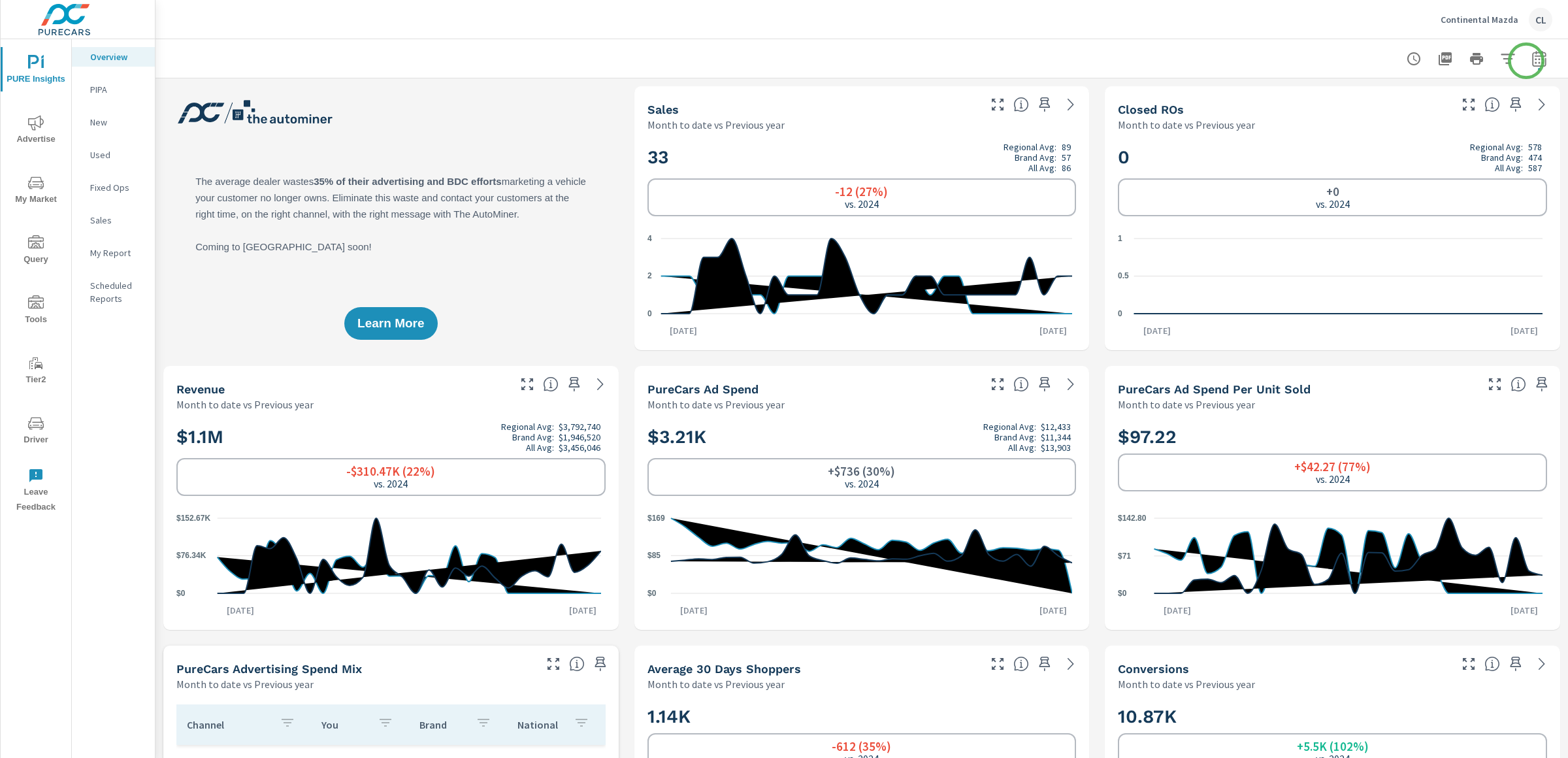
click at [1532, 59] on icon "button" at bounding box center [1539, 58] width 15 height 15
select select "Month to date"
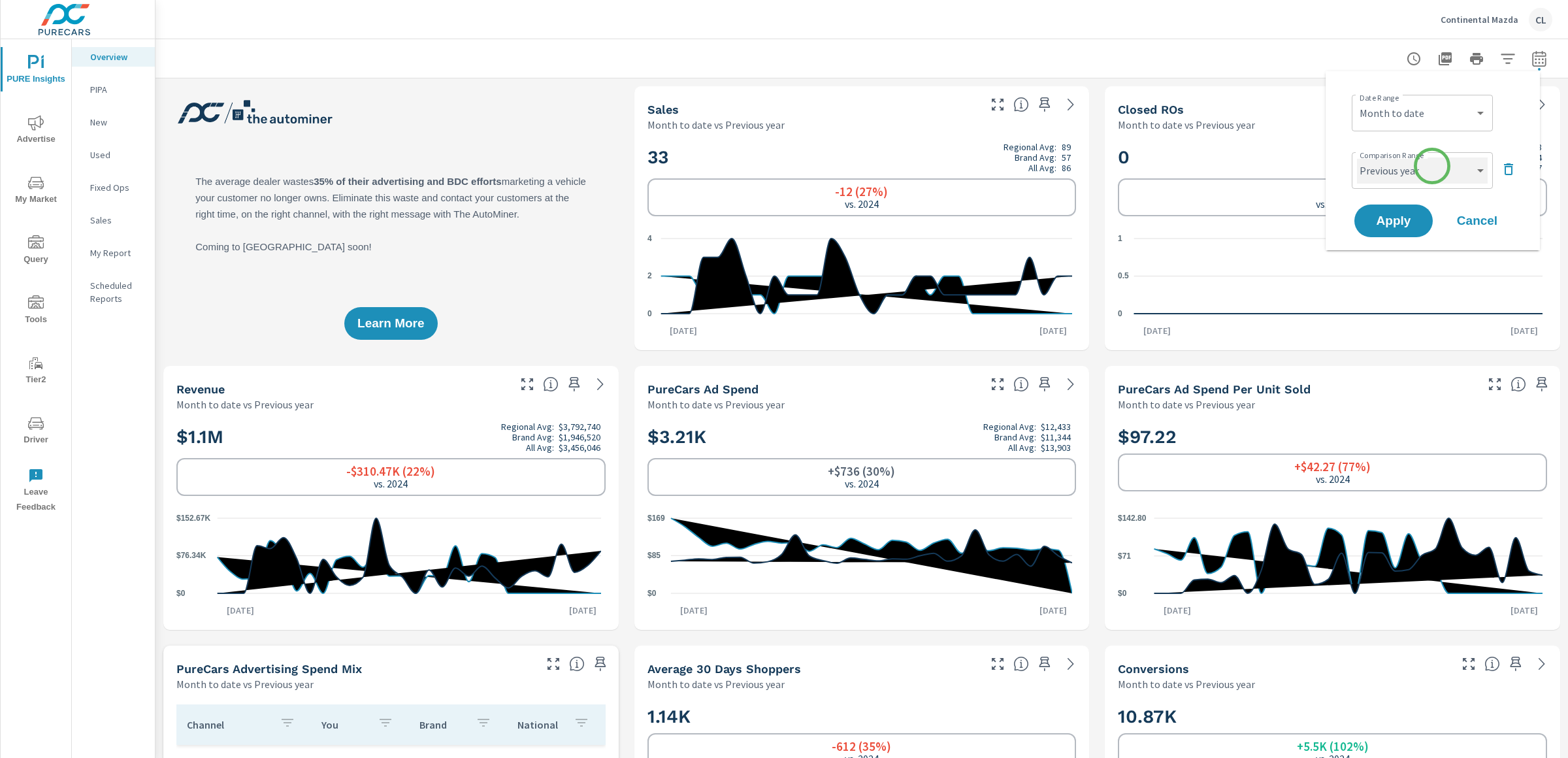
click at [1432, 166] on select "Custom Previous period Previous month Previous year" at bounding box center [1422, 170] width 131 height 26
click at [1357, 157] on select "Custom Previous period Previous month Previous year" at bounding box center [1422, 170] width 131 height 26
select select "Previous month"
click at [1406, 223] on span "Apply" at bounding box center [1393, 220] width 53 height 12
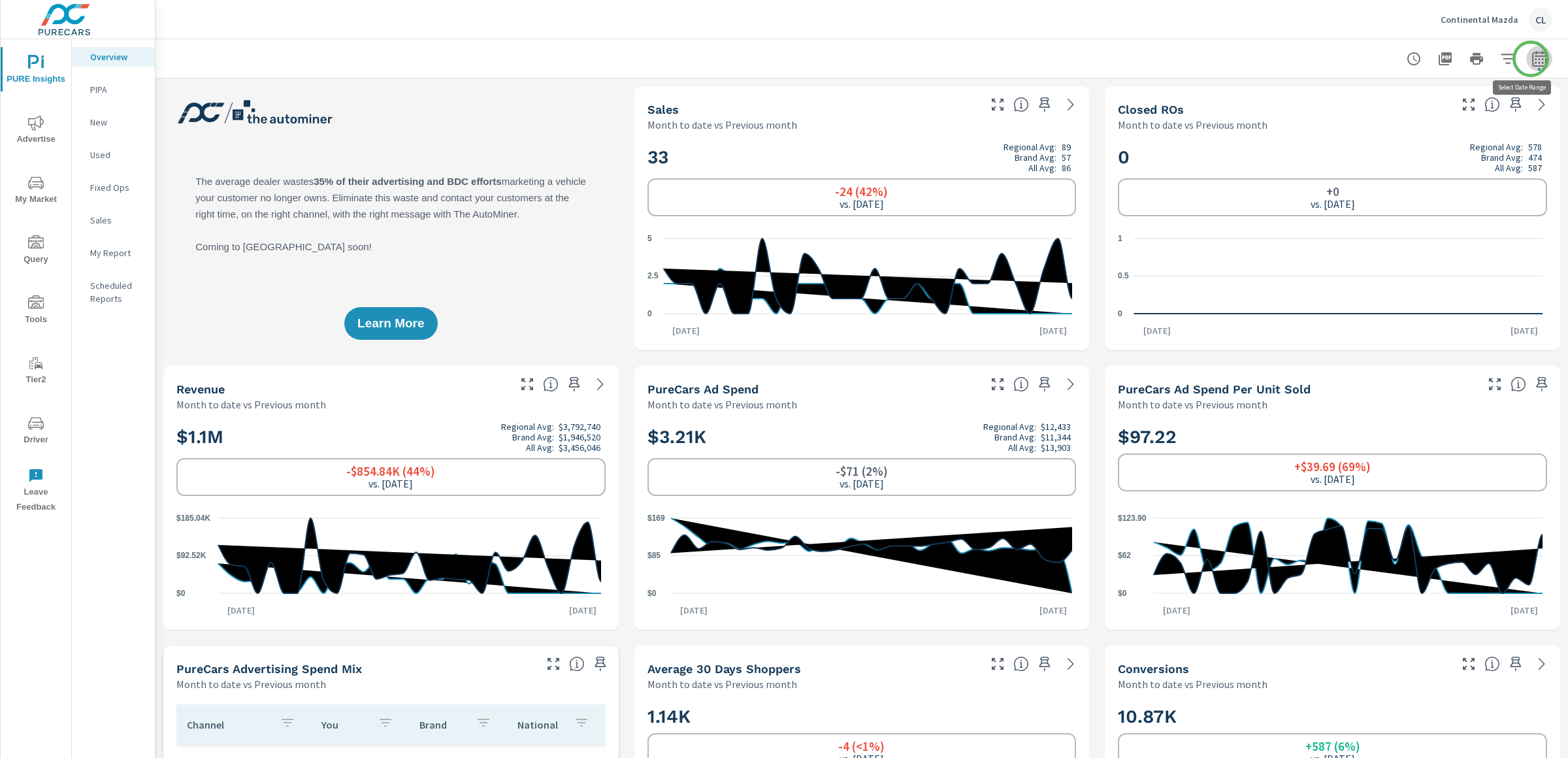
click at [1535, 59] on icon "button" at bounding box center [1538, 60] width 9 height 5
select select "Month to date"
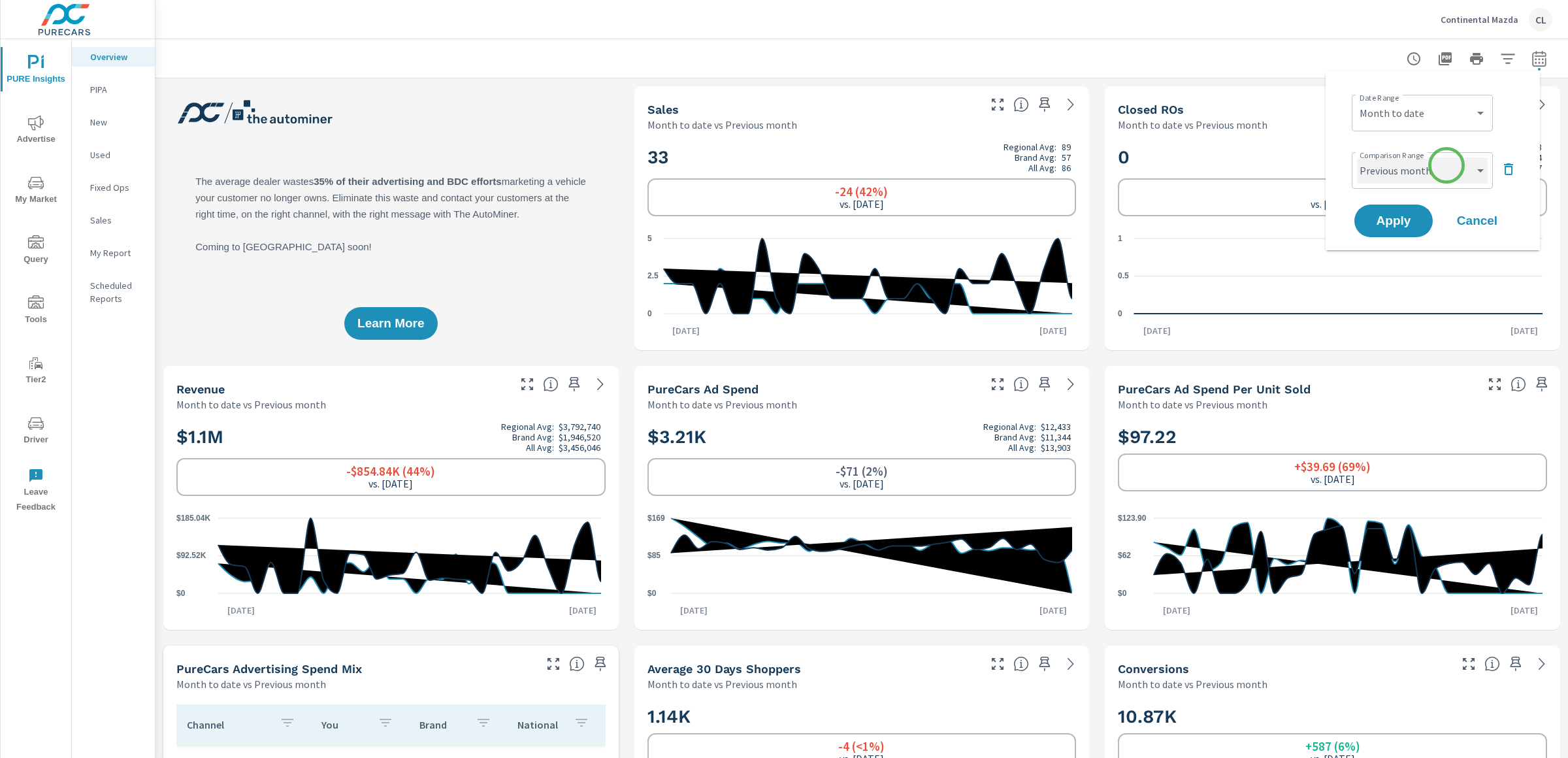
click at [1440, 170] on select "Custom Previous period Previous month Previous year" at bounding box center [1422, 170] width 131 height 26
click at [1357, 157] on select "Custom Previous period Previous month Previous year" at bounding box center [1422, 170] width 131 height 26
select select "Previous period"
click at [1391, 221] on span "Apply" at bounding box center [1393, 220] width 53 height 12
